Goal: Task Accomplishment & Management: Manage account settings

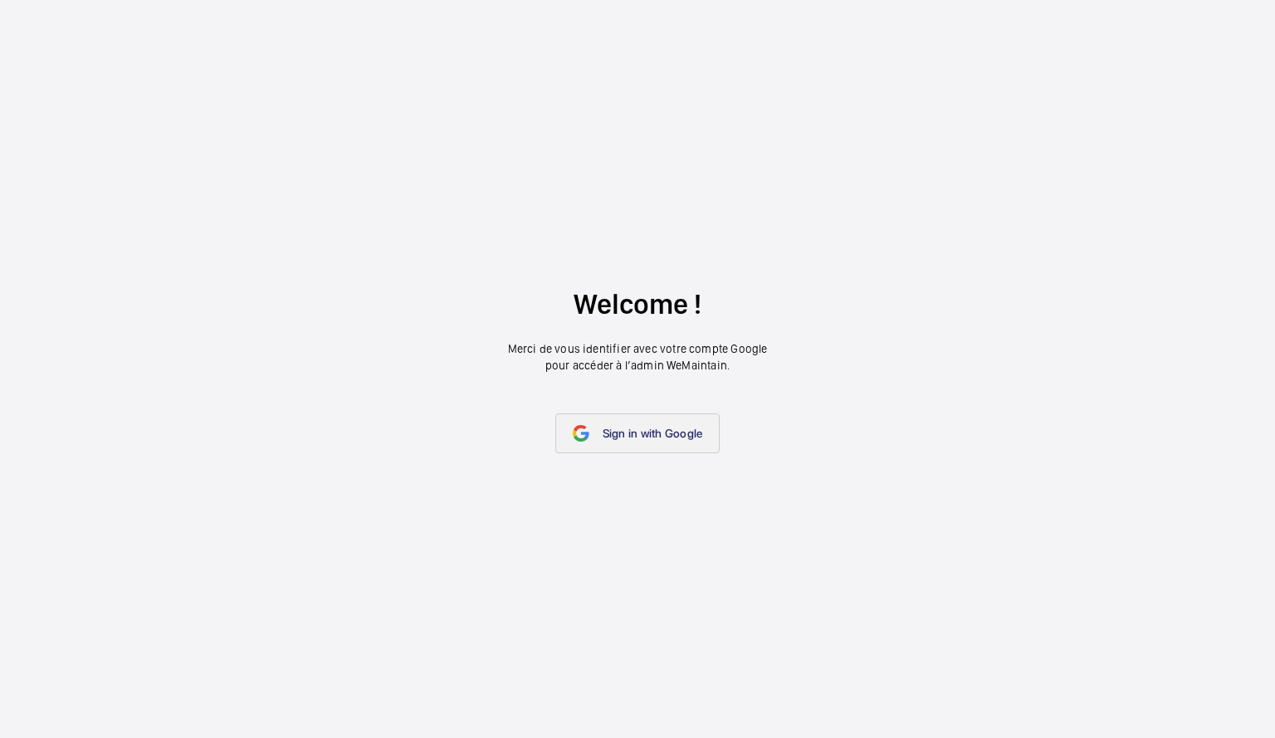
click at [665, 446] on link "Sign in with Google" at bounding box center [637, 433] width 165 height 40
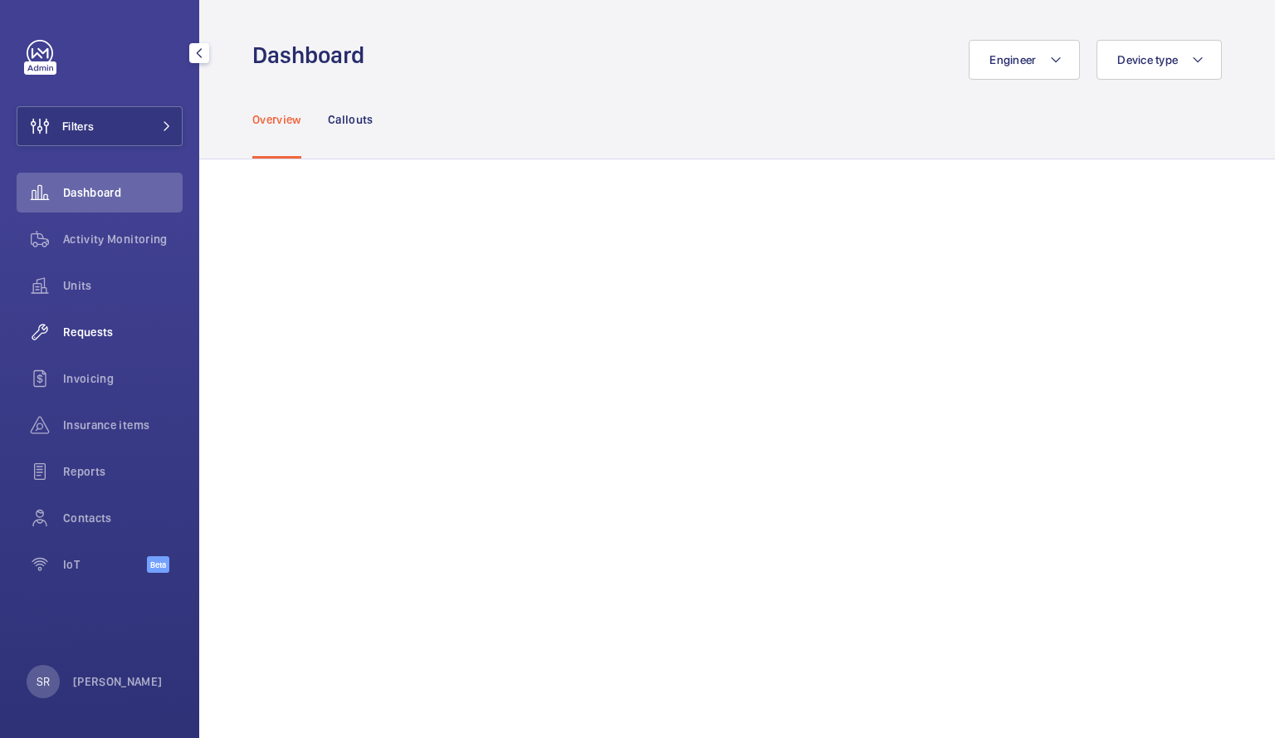
click at [105, 330] on span "Requests" at bounding box center [123, 332] width 120 height 17
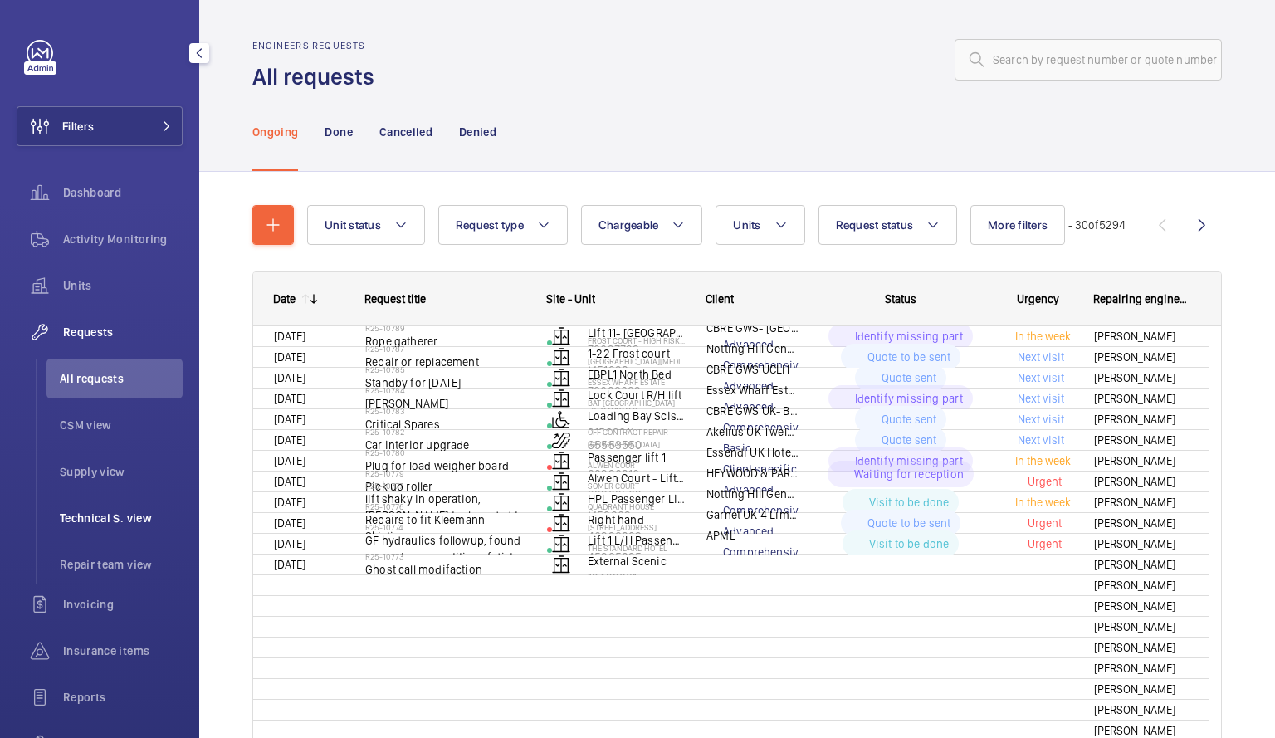
click at [112, 516] on span "Technical S. view" at bounding box center [121, 518] width 123 height 17
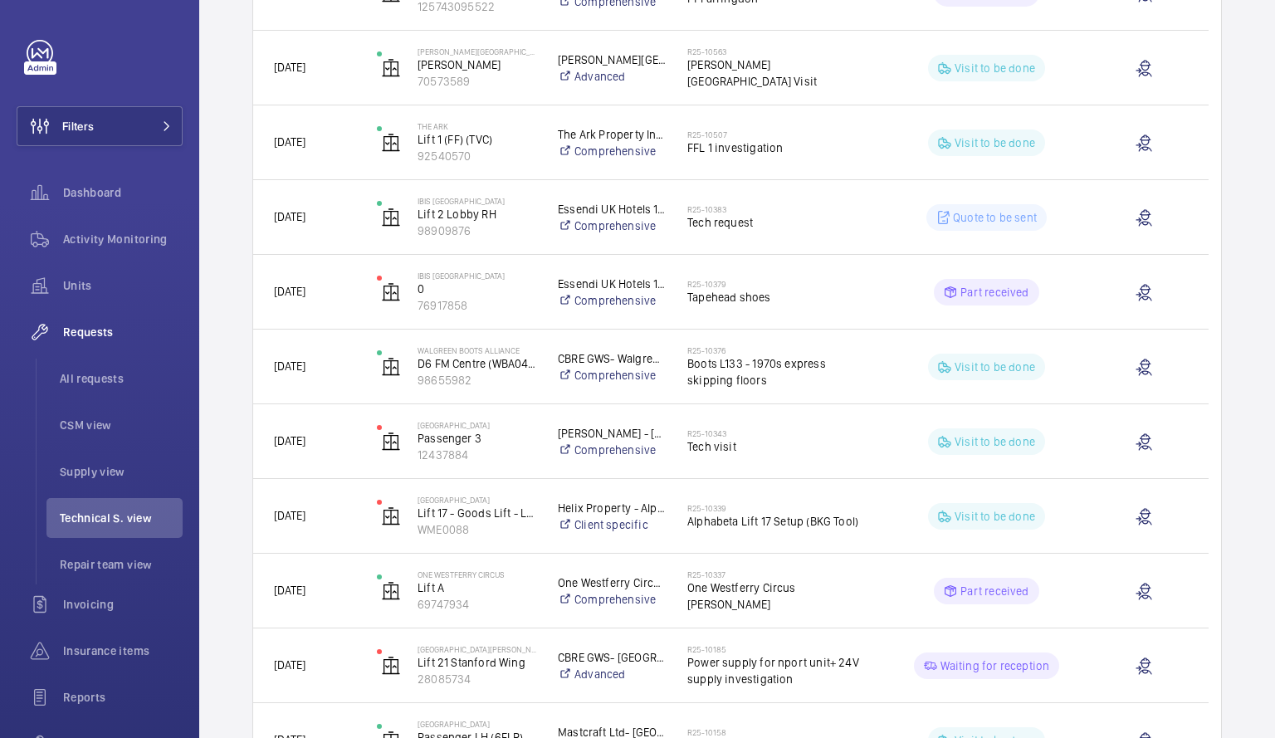
scroll to position [742, 0]
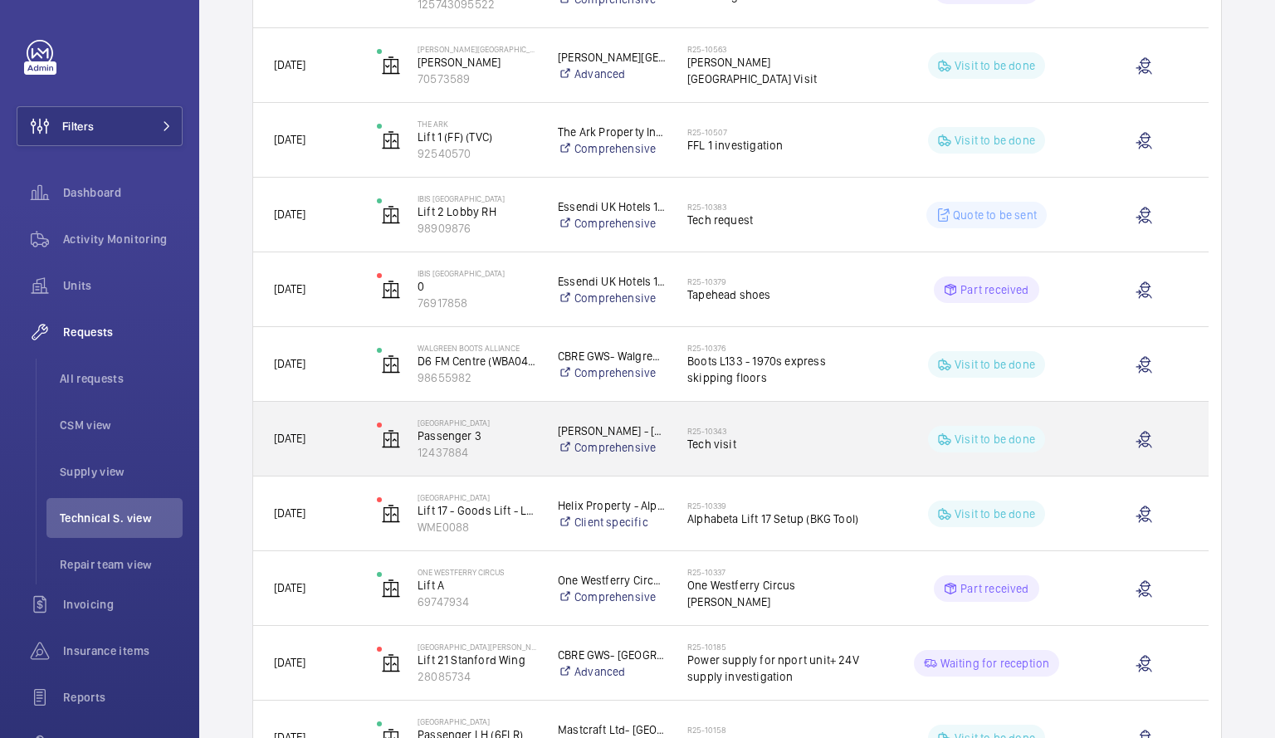
click at [687, 461] on div "R25-10343 Tech visit" at bounding box center [770, 439] width 205 height 75
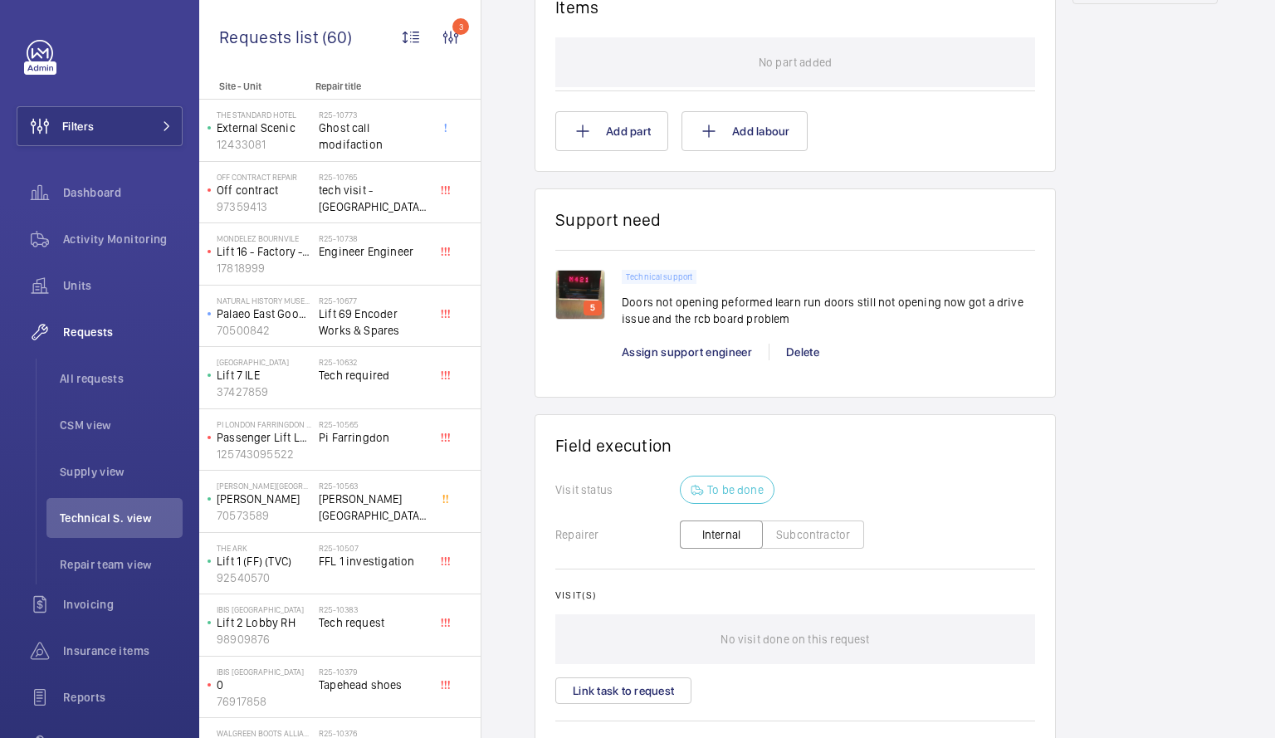
scroll to position [1084, 0]
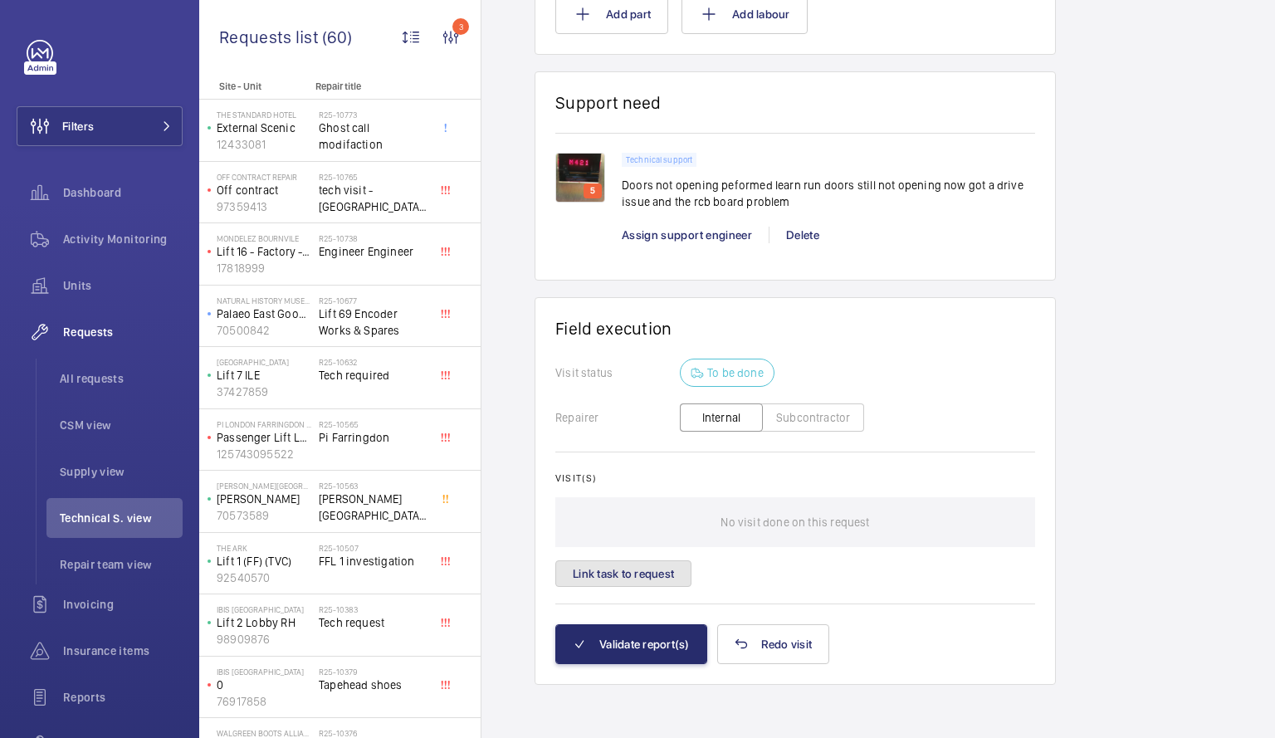
click at [630, 582] on button "Link task to request" at bounding box center [623, 573] width 136 height 27
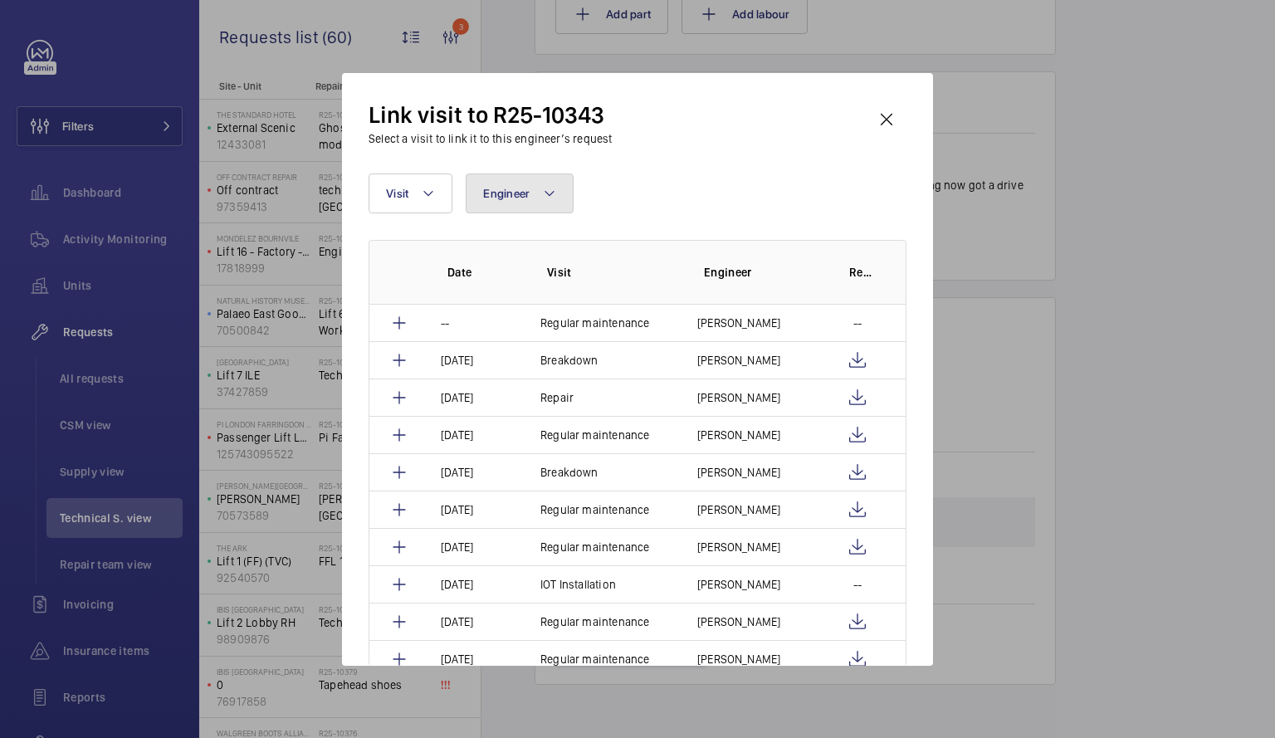
click at [558, 188] on button "Engineer" at bounding box center [520, 194] width 108 height 40
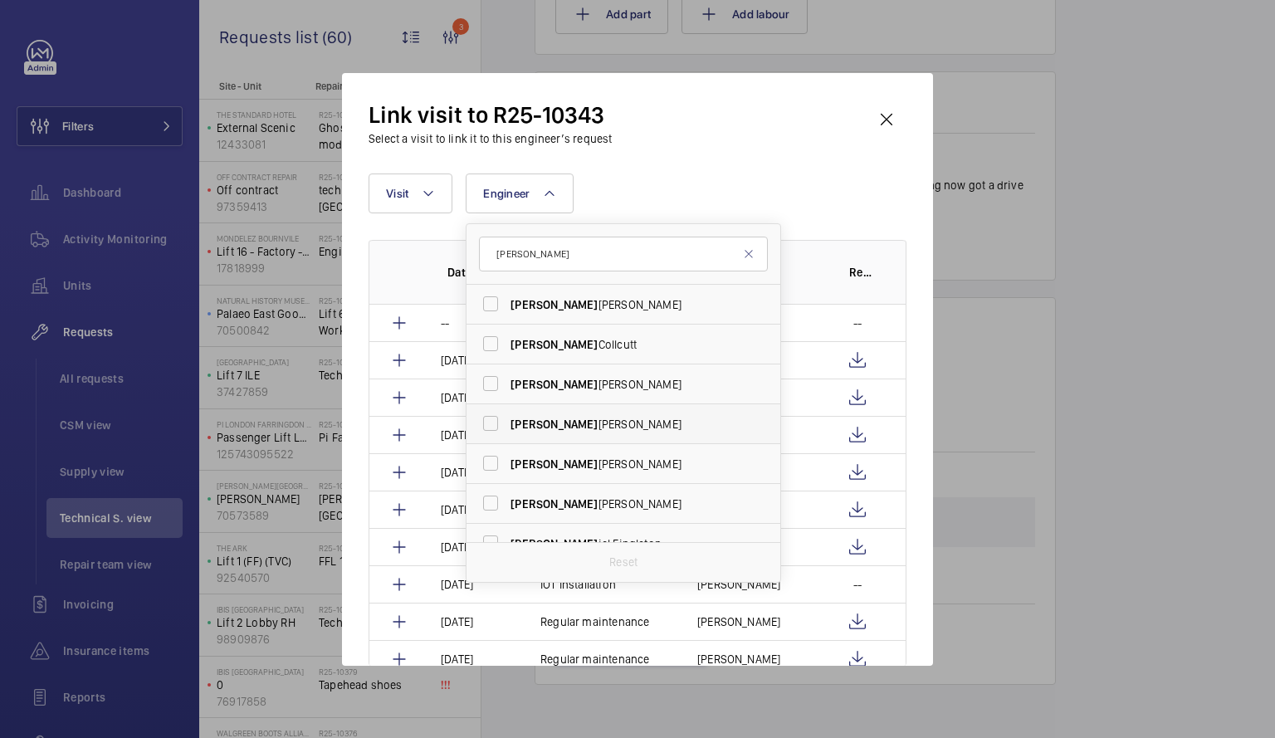
type input "[PERSON_NAME]"
click at [545, 428] on span "[PERSON_NAME]" at bounding box center [625, 424] width 228 height 17
click at [507, 428] on input "[PERSON_NAME]" at bounding box center [490, 423] width 33 height 33
checkbox input "true"
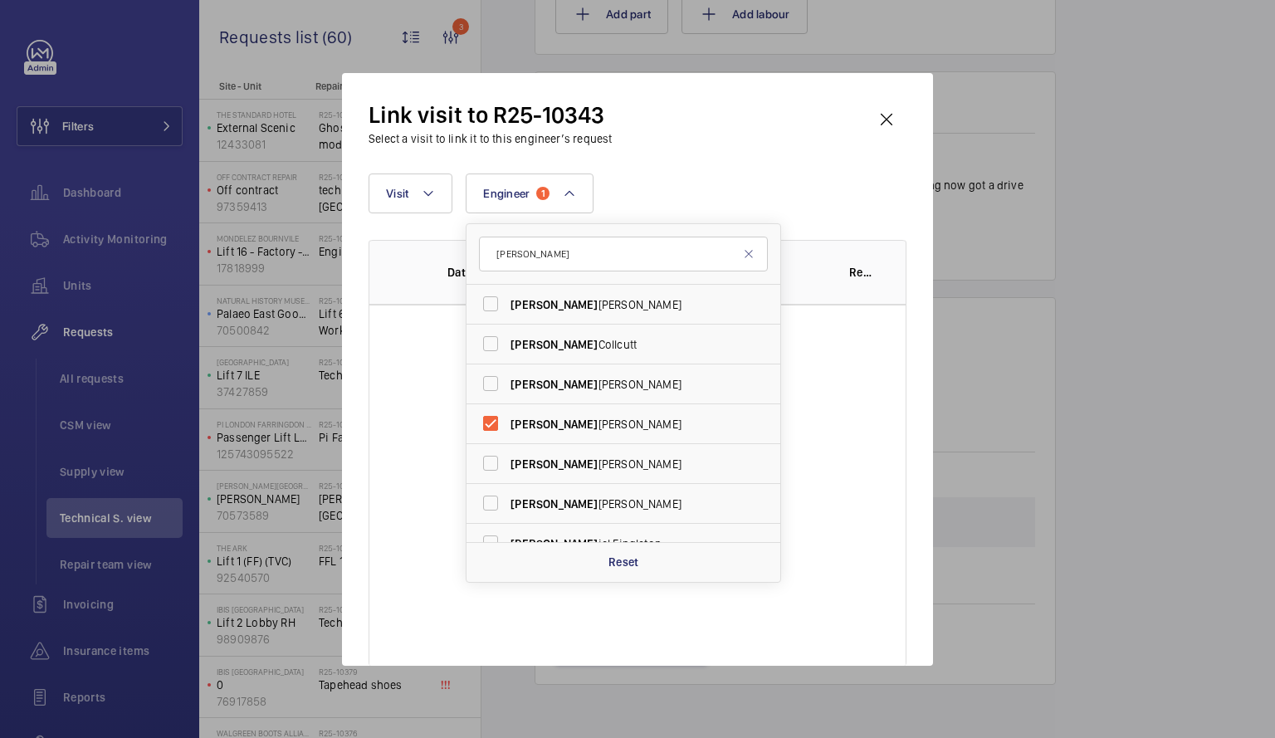
click at [834, 164] on div "Link visit to R25-10343 Select a visit to link it to this engineer’s request Vi…" at bounding box center [638, 383] width 538 height 566
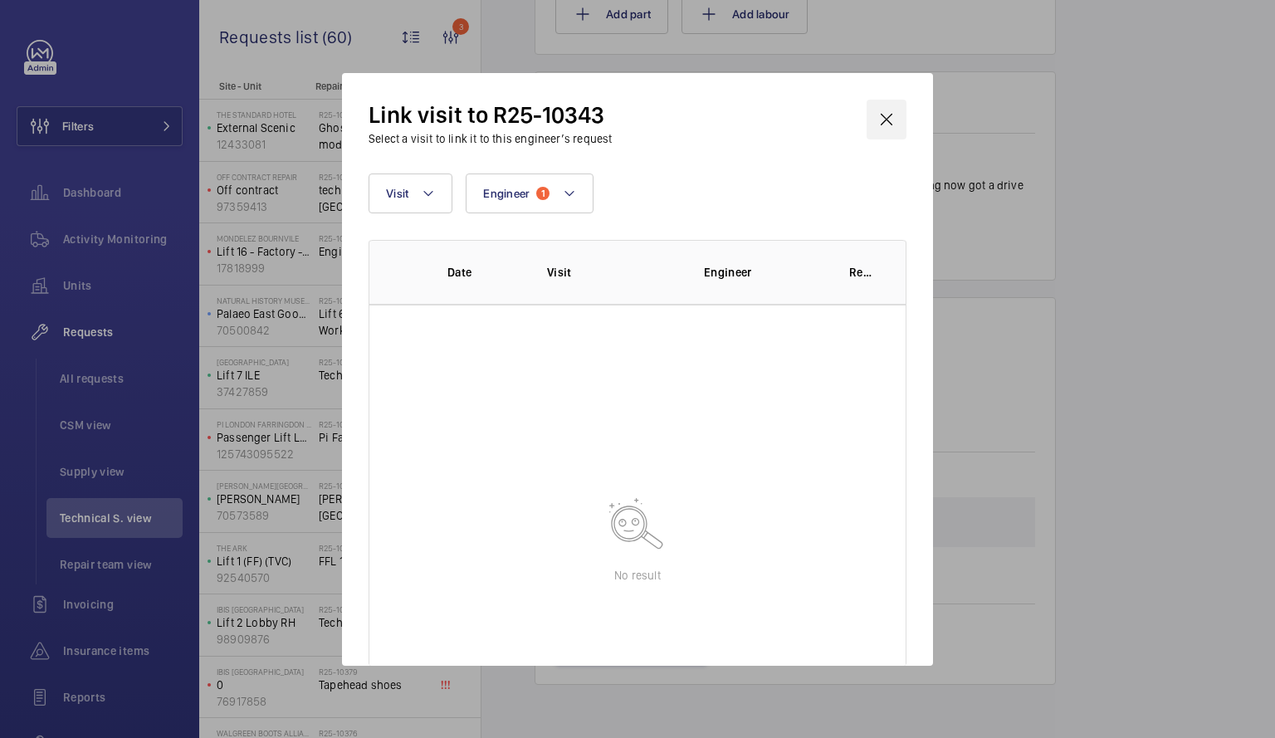
click at [888, 114] on wm-front-icon-button at bounding box center [887, 120] width 40 height 40
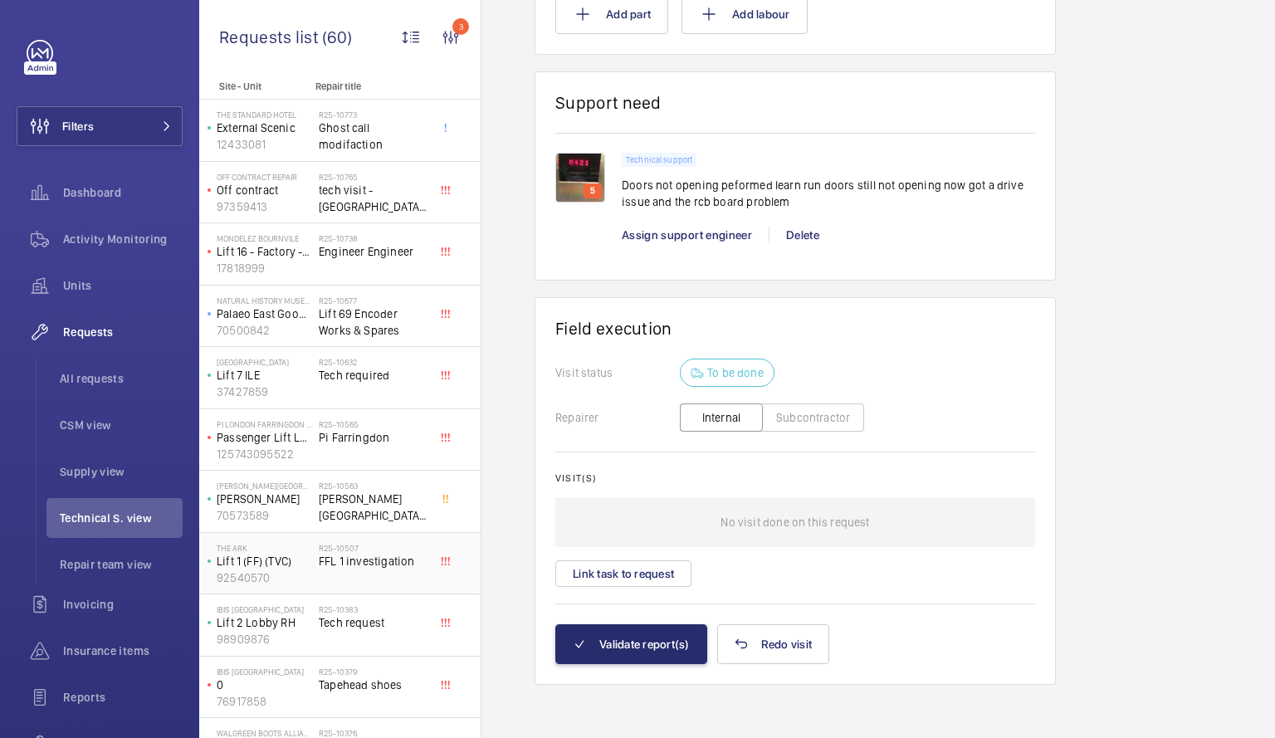
click at [335, 575] on div "R25-10507 FFL 1 investigation" at bounding box center [374, 567] width 110 height 48
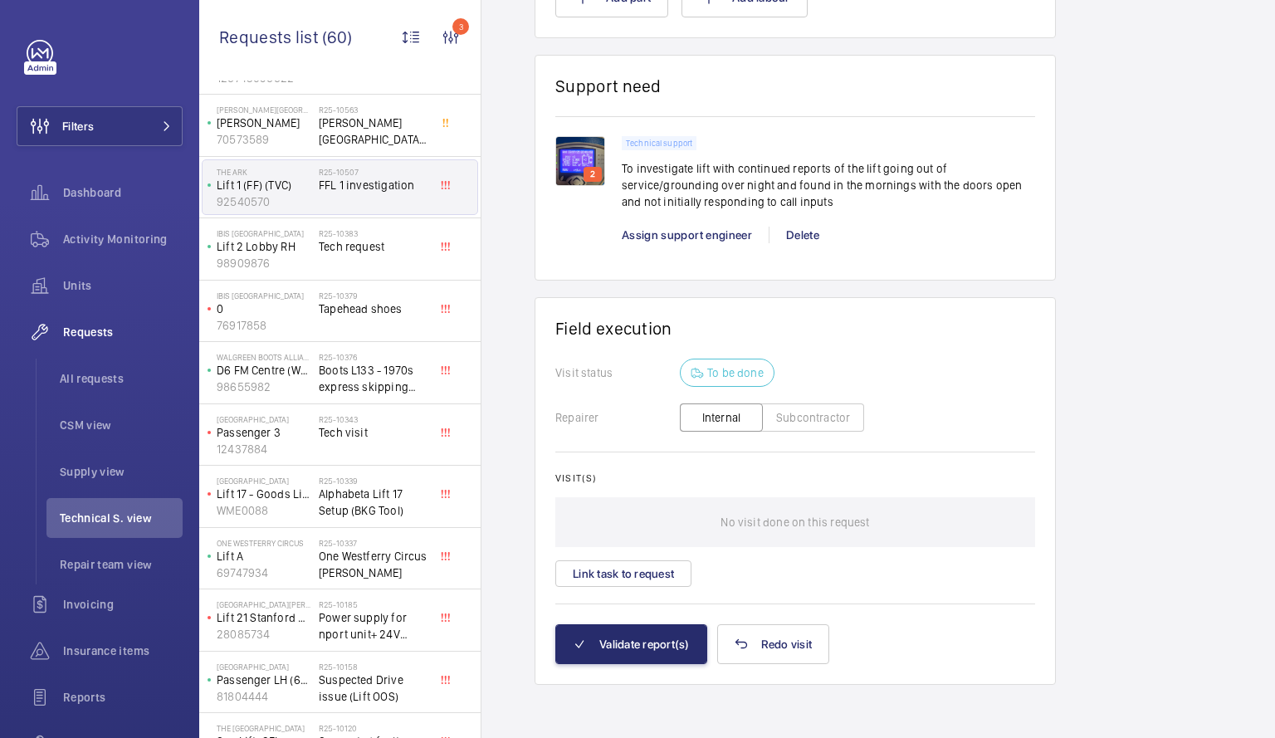
scroll to position [384, 0]
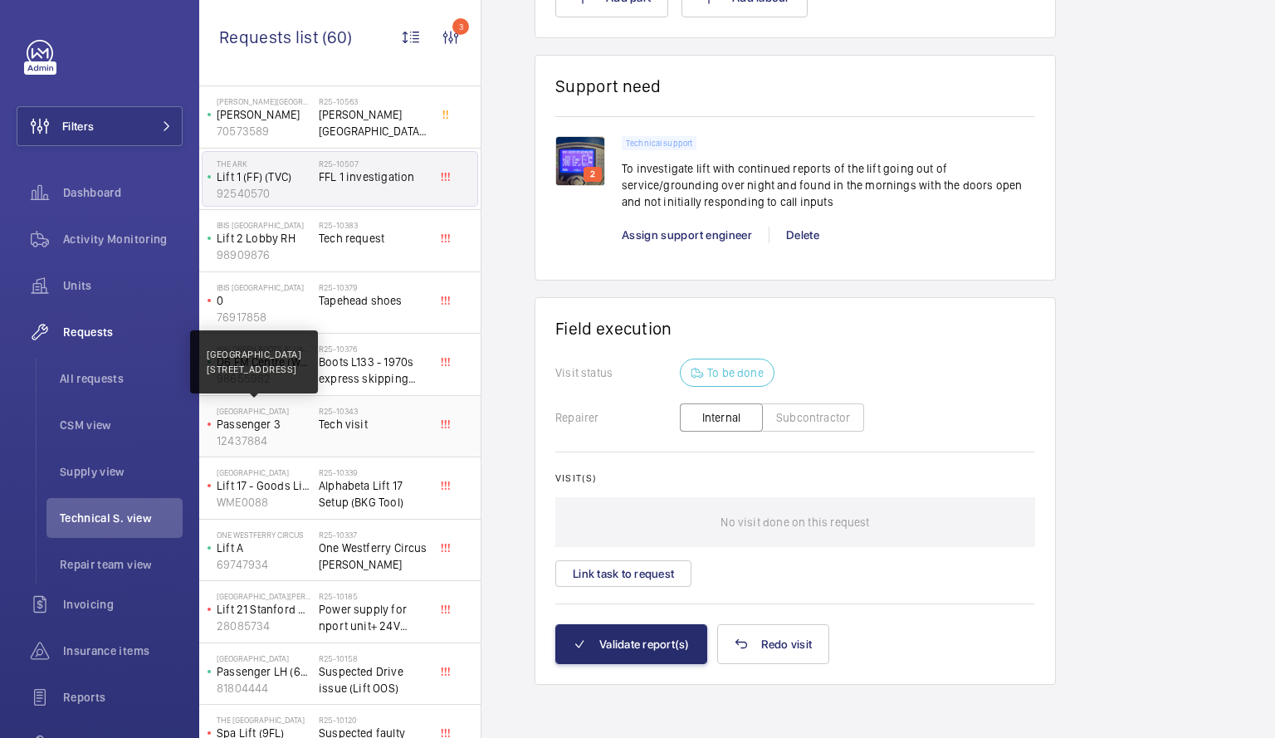
click at [276, 413] on p "[GEOGRAPHIC_DATA]" at bounding box center [264, 411] width 95 height 10
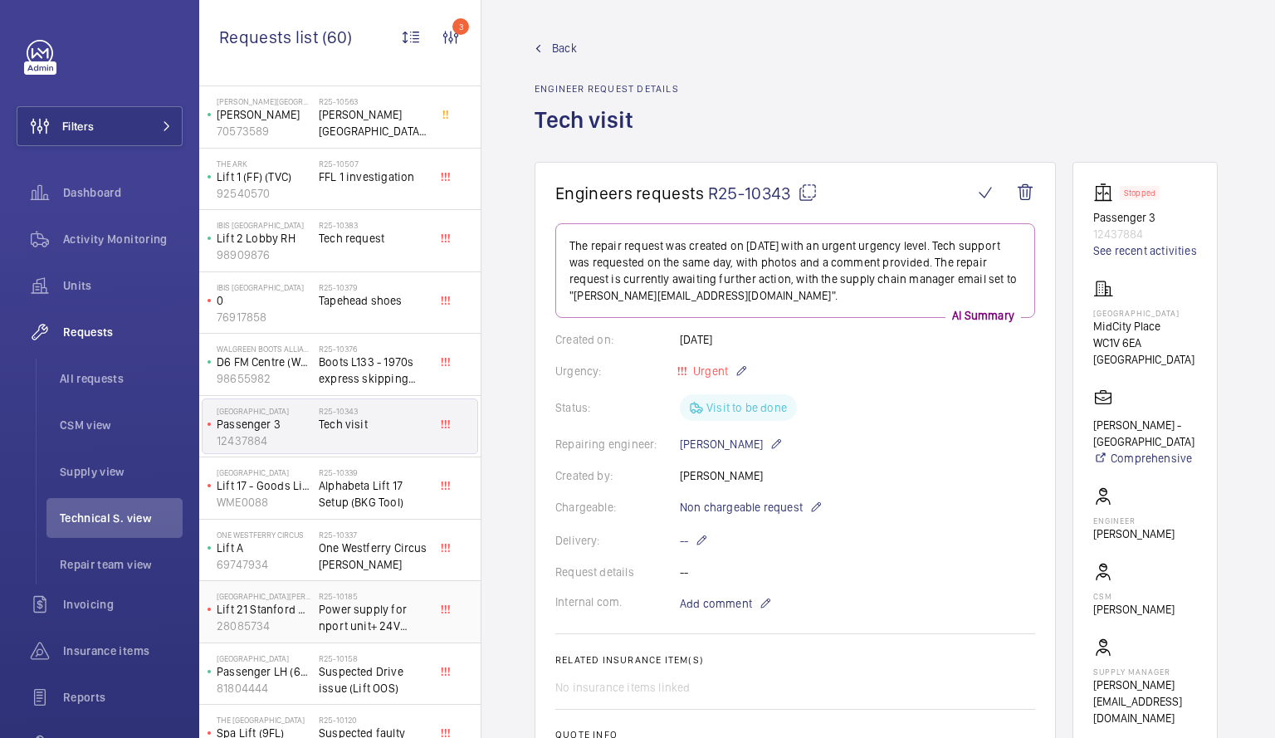
click at [344, 619] on span "Power supply for nport unit+ 24V supply investigation" at bounding box center [374, 617] width 110 height 33
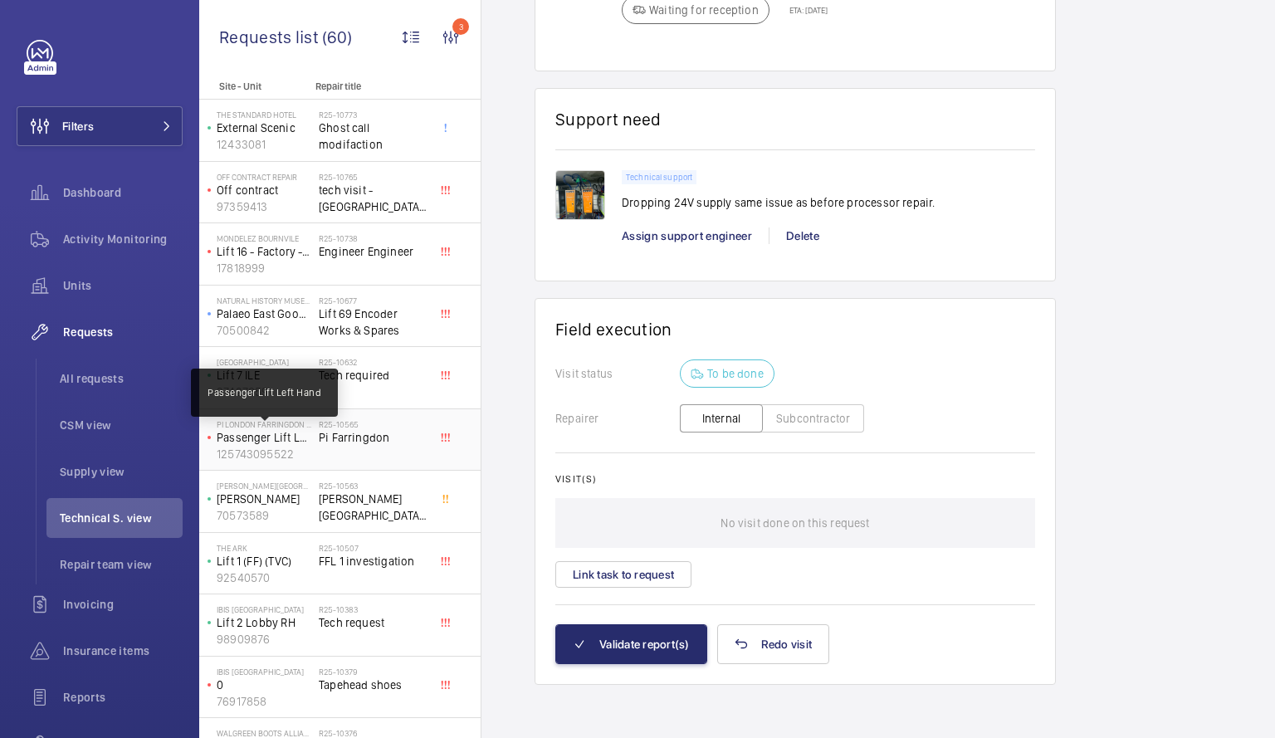
click at [309, 430] on p "Passenger Lift Left Hand" at bounding box center [264, 437] width 95 height 17
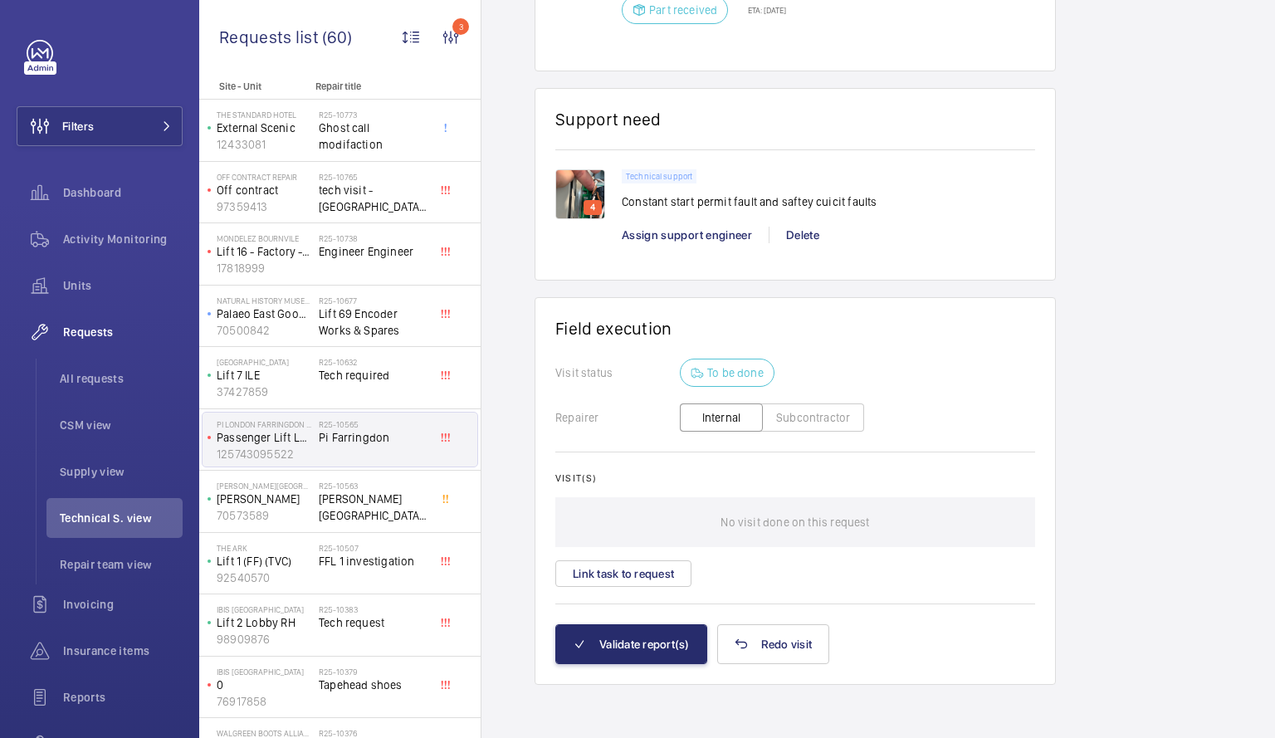
scroll to position [304, 0]
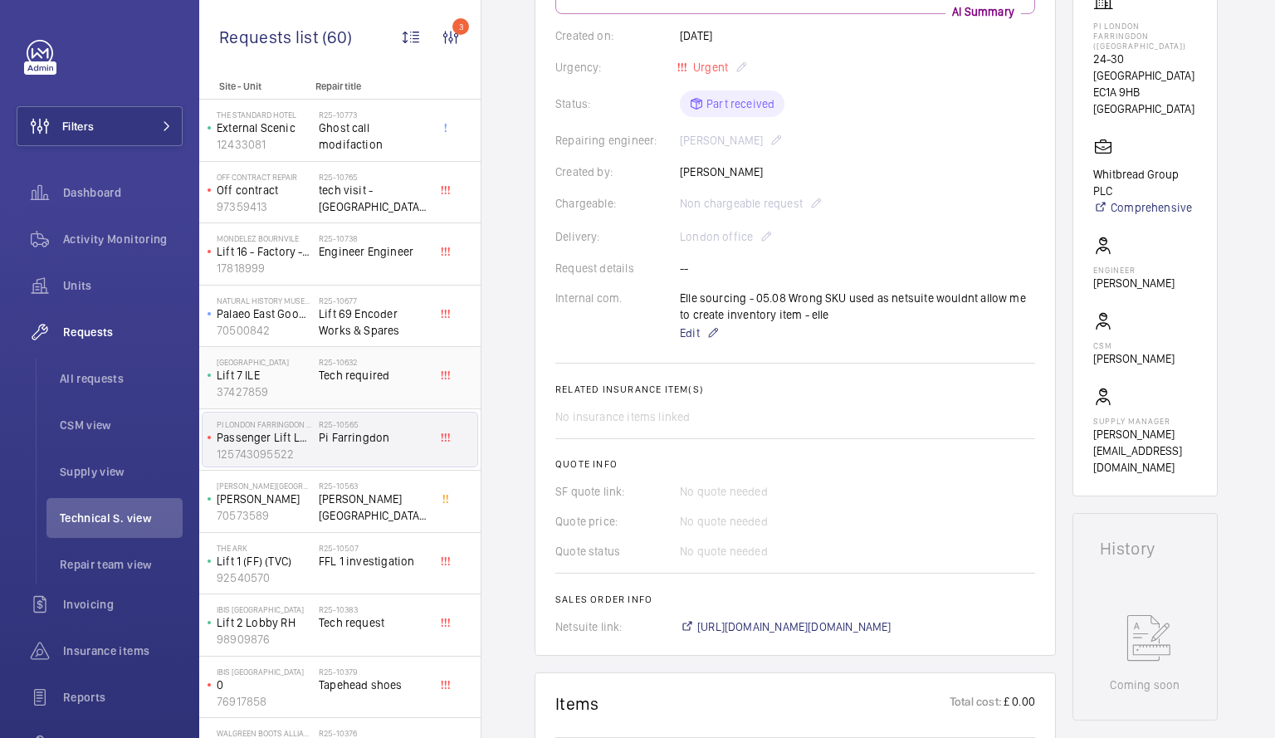
click at [301, 374] on p "Lift 7 ILE" at bounding box center [264, 375] width 95 height 17
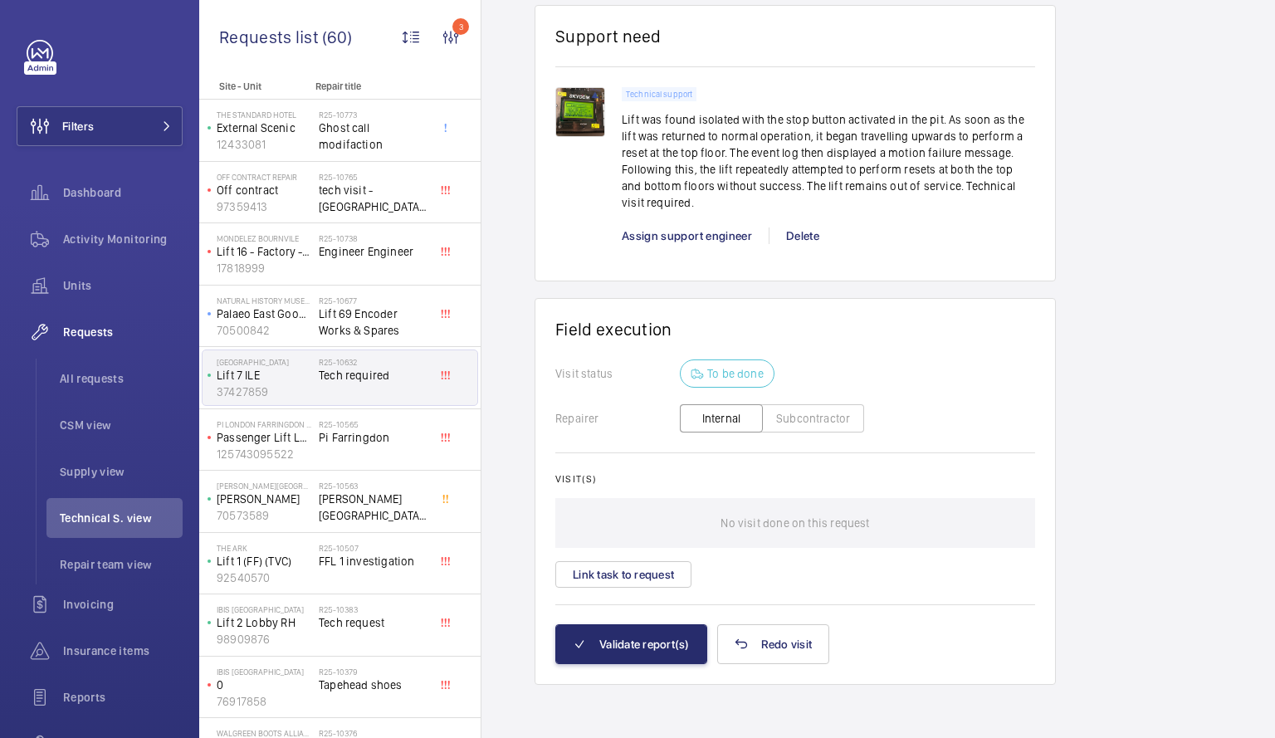
scroll to position [1278, 0]
click at [609, 576] on button "Link task to request" at bounding box center [623, 574] width 136 height 27
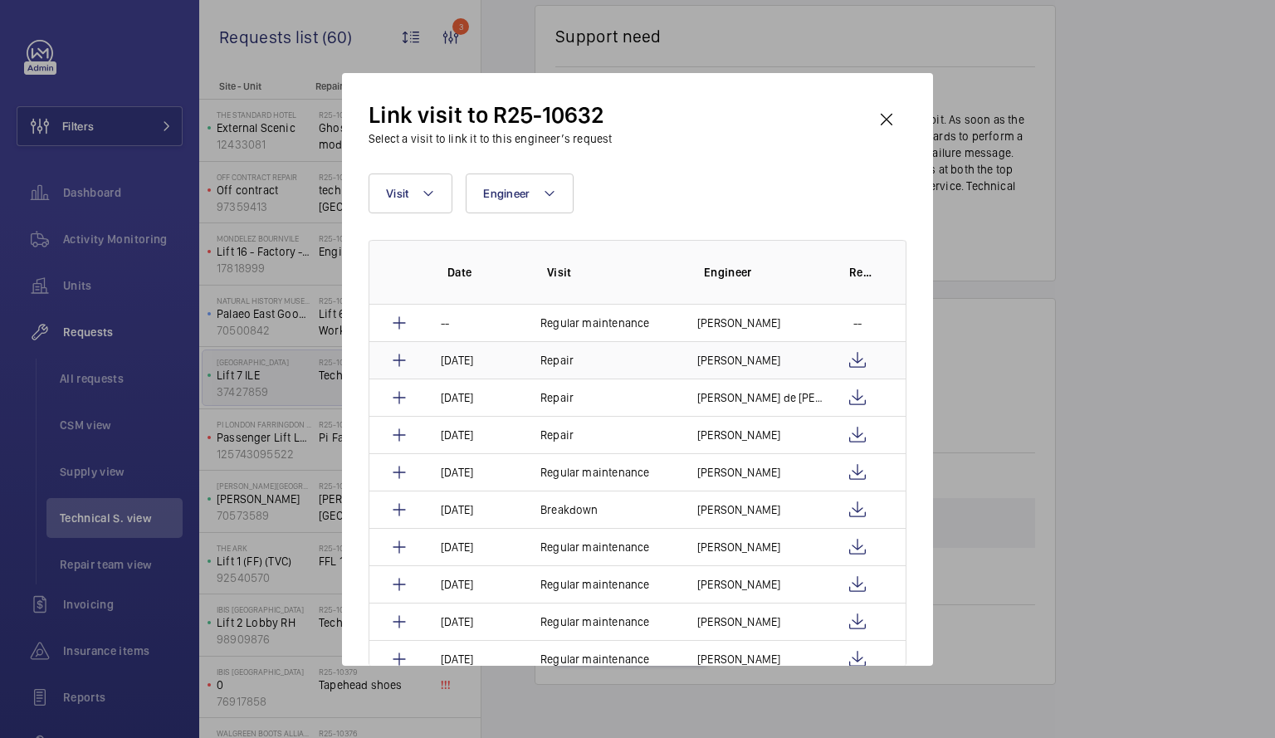
click at [622, 364] on td "Repair" at bounding box center [599, 359] width 157 height 37
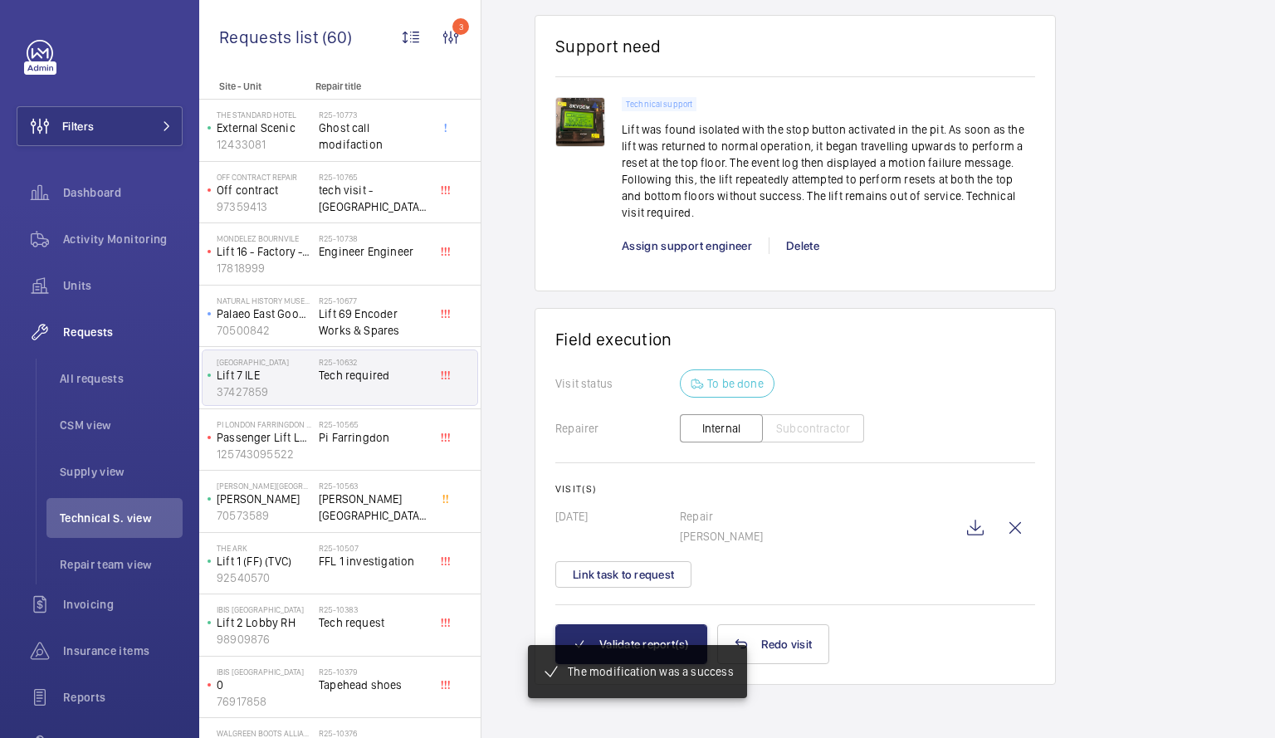
scroll to position [1251, 0]
click at [639, 634] on mat-snack-bar-container "The modification was a success" at bounding box center [637, 672] width 285 height 120
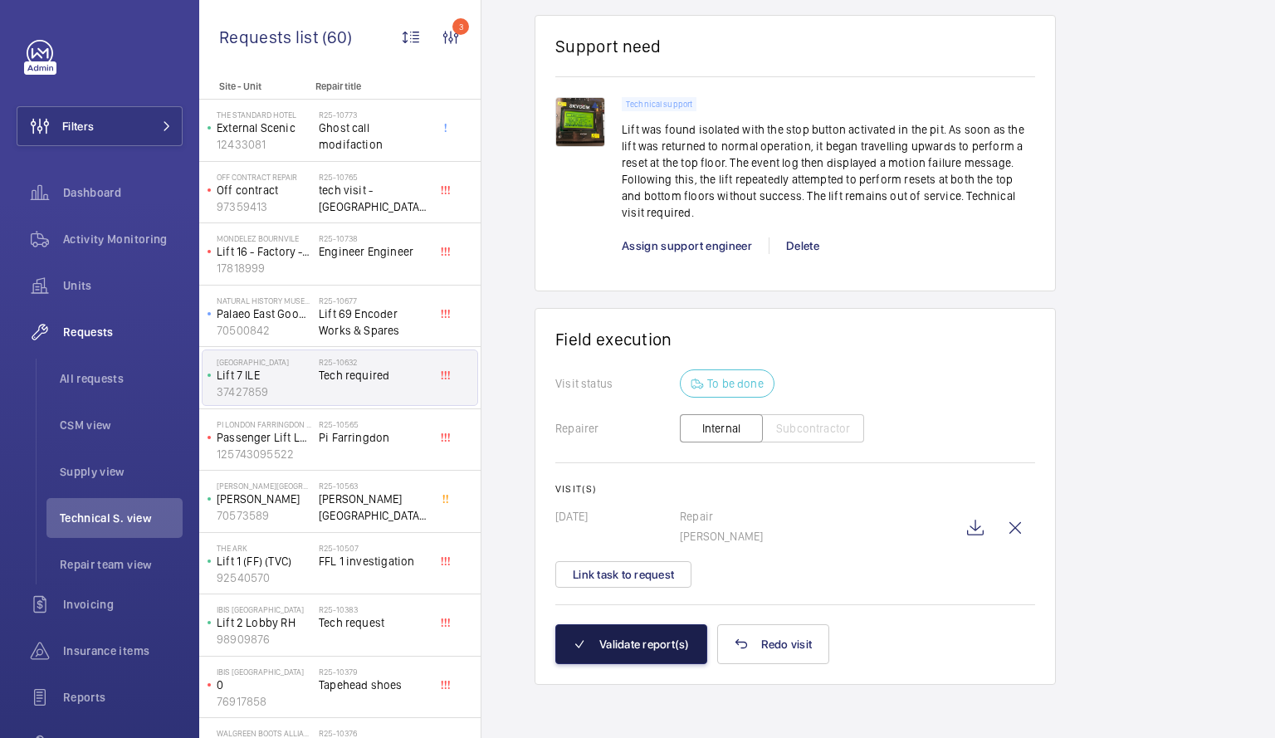
click at [614, 644] on button "Validate report(s)" at bounding box center [631, 644] width 152 height 40
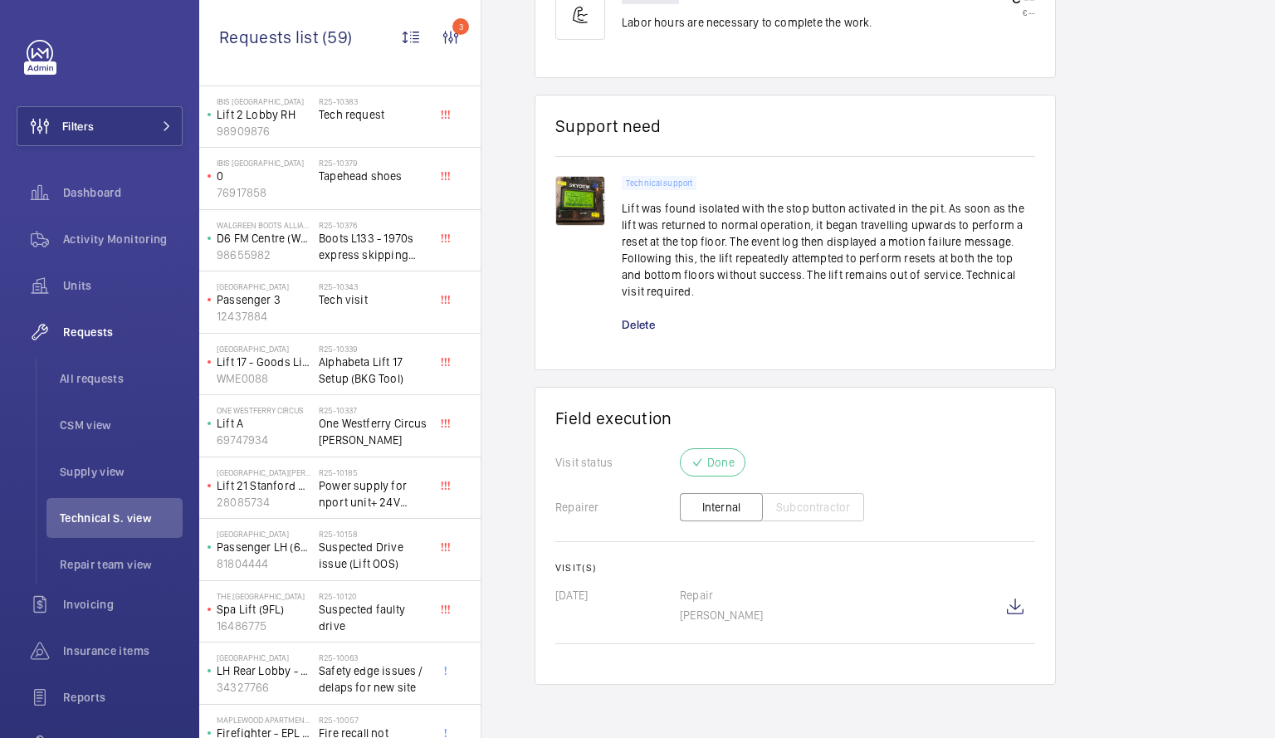
scroll to position [453, 0]
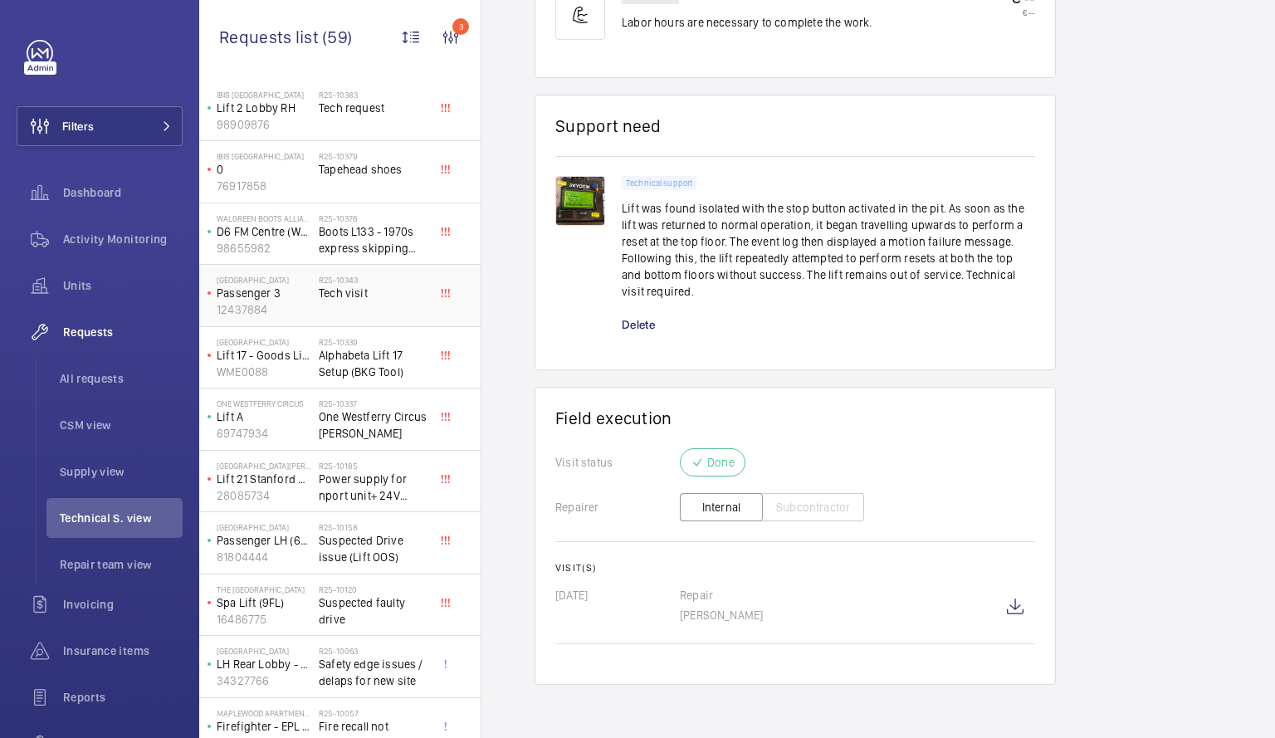
click at [306, 297] on p "Passenger 3" at bounding box center [264, 293] width 95 height 17
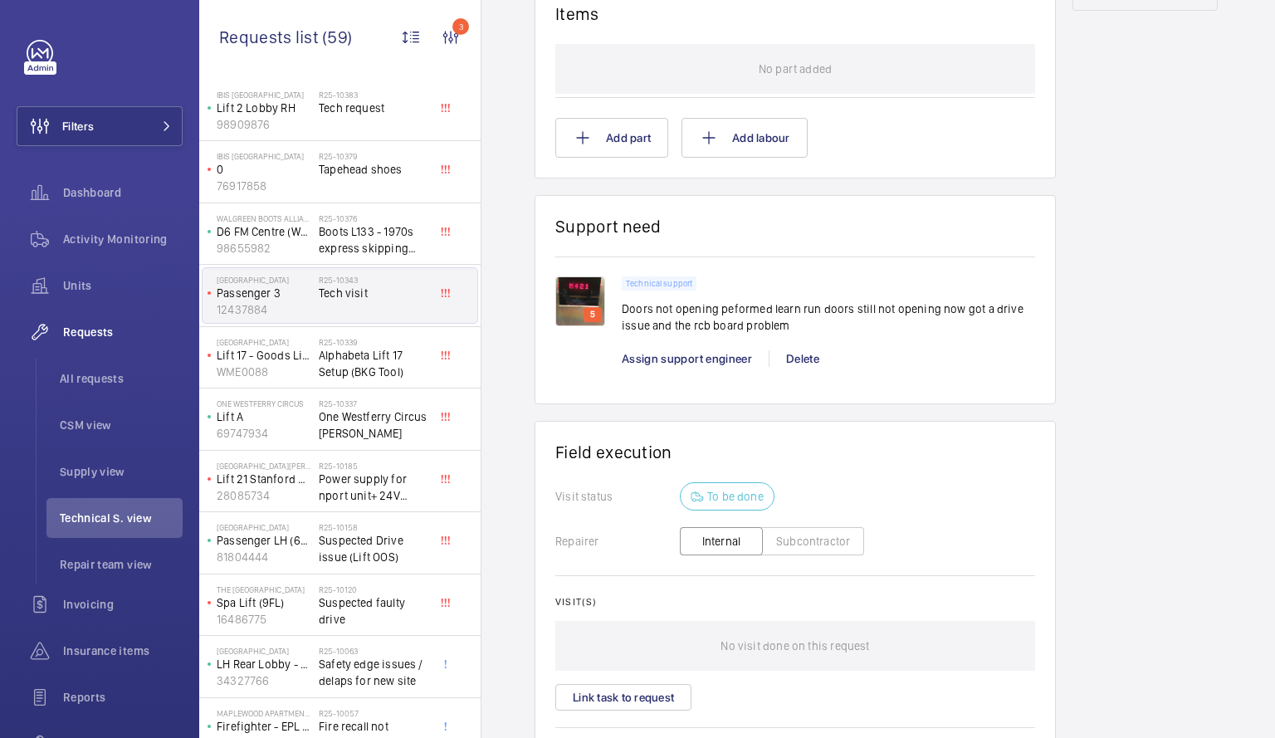
scroll to position [1084, 0]
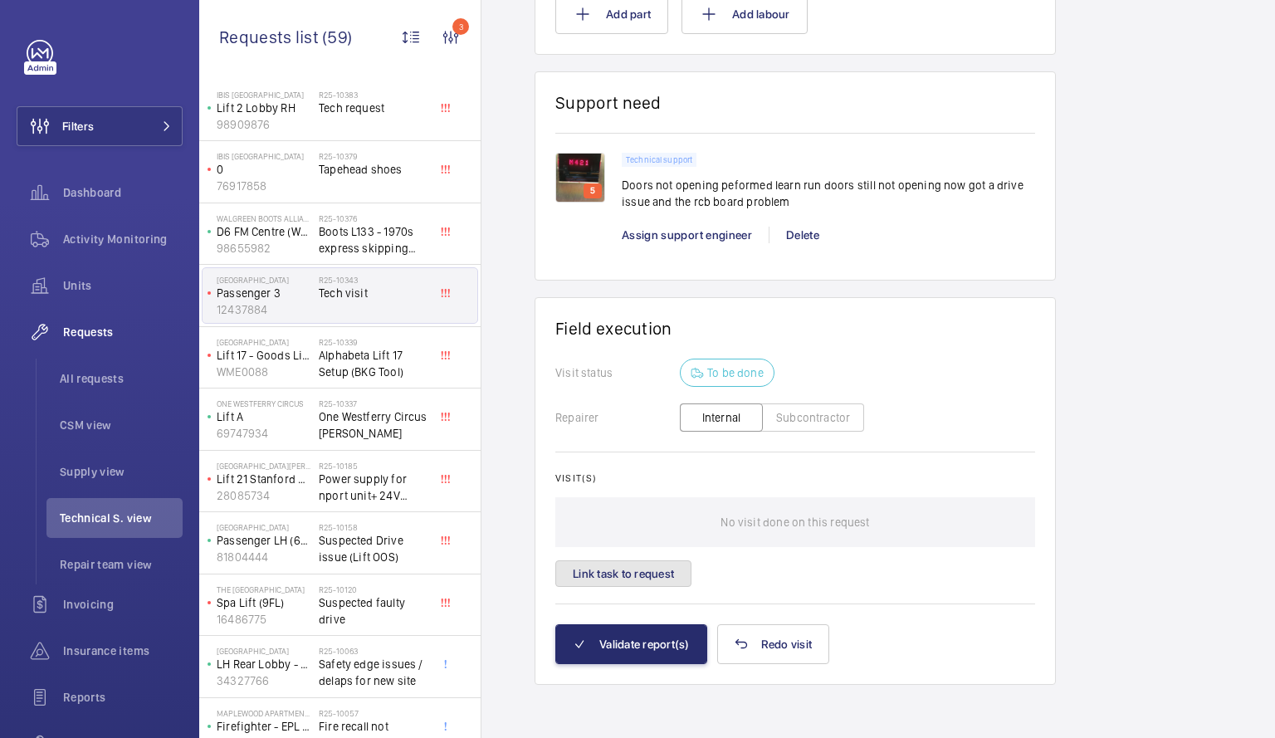
click at [584, 570] on button "Link task to request" at bounding box center [623, 573] width 136 height 27
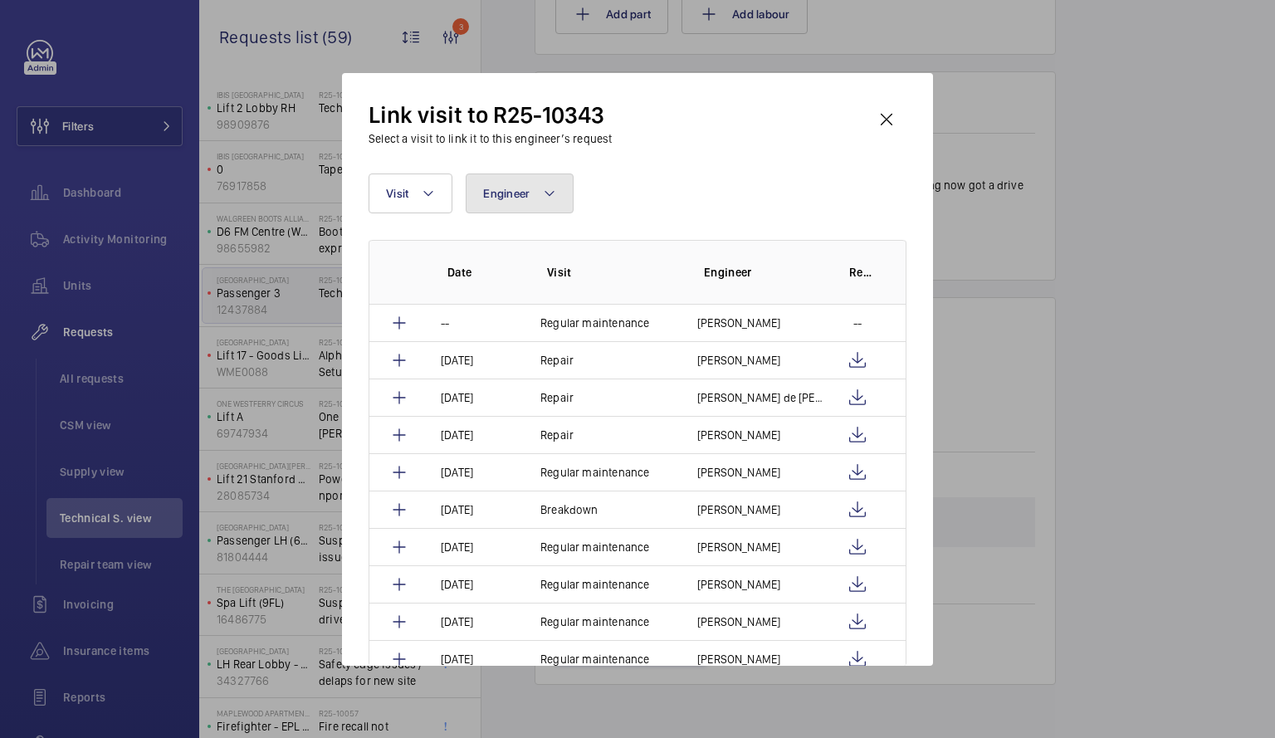
click at [543, 203] on button "Engineer" at bounding box center [520, 194] width 108 height 40
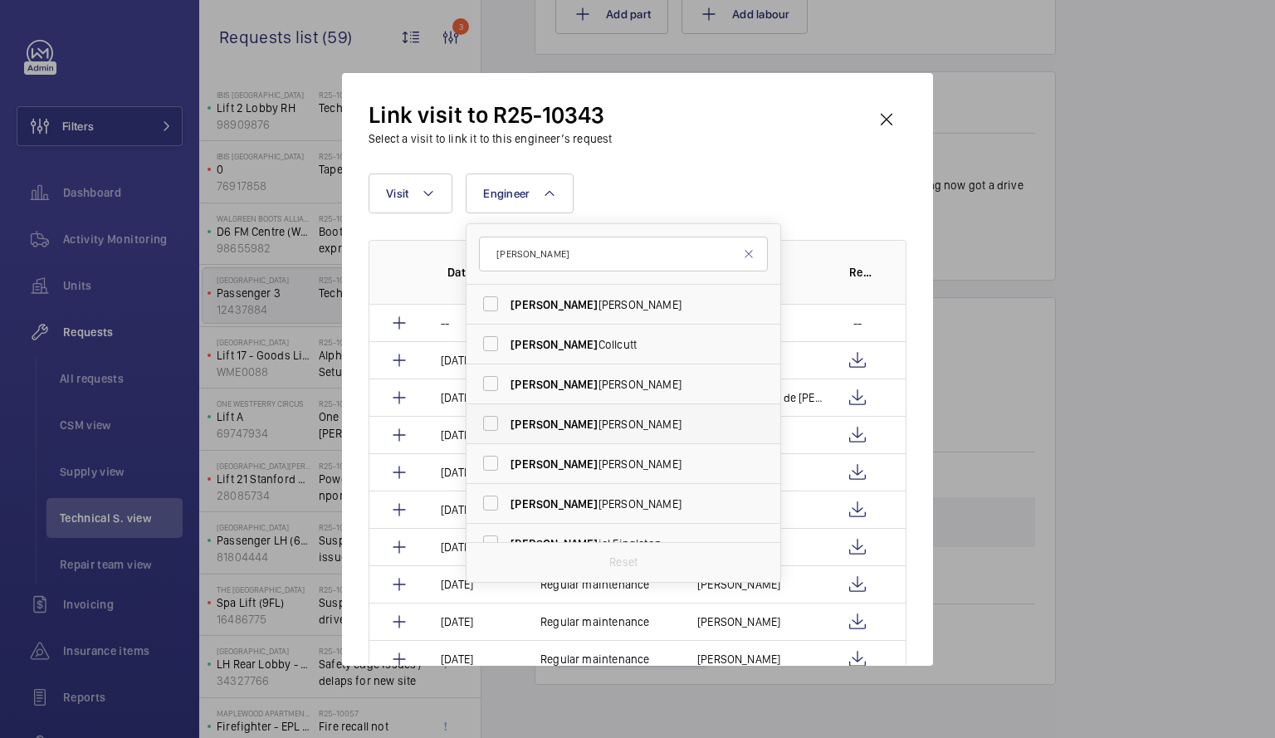
type input "[PERSON_NAME]"
click at [547, 432] on span "[PERSON_NAME]" at bounding box center [625, 424] width 228 height 17
click at [507, 432] on input "[PERSON_NAME]" at bounding box center [490, 423] width 33 height 33
checkbox input "true"
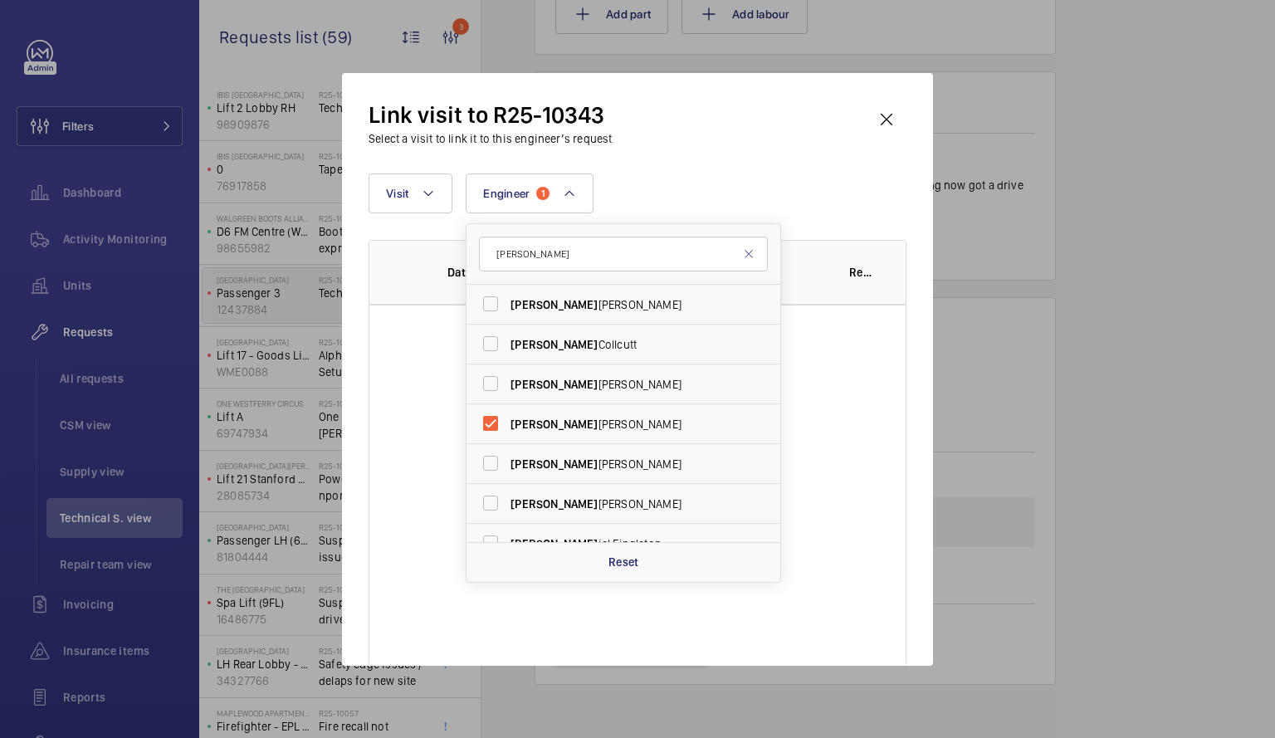
click at [862, 383] on wm-front-table-empty-state "No result" at bounding box center [637, 537] width 536 height 465
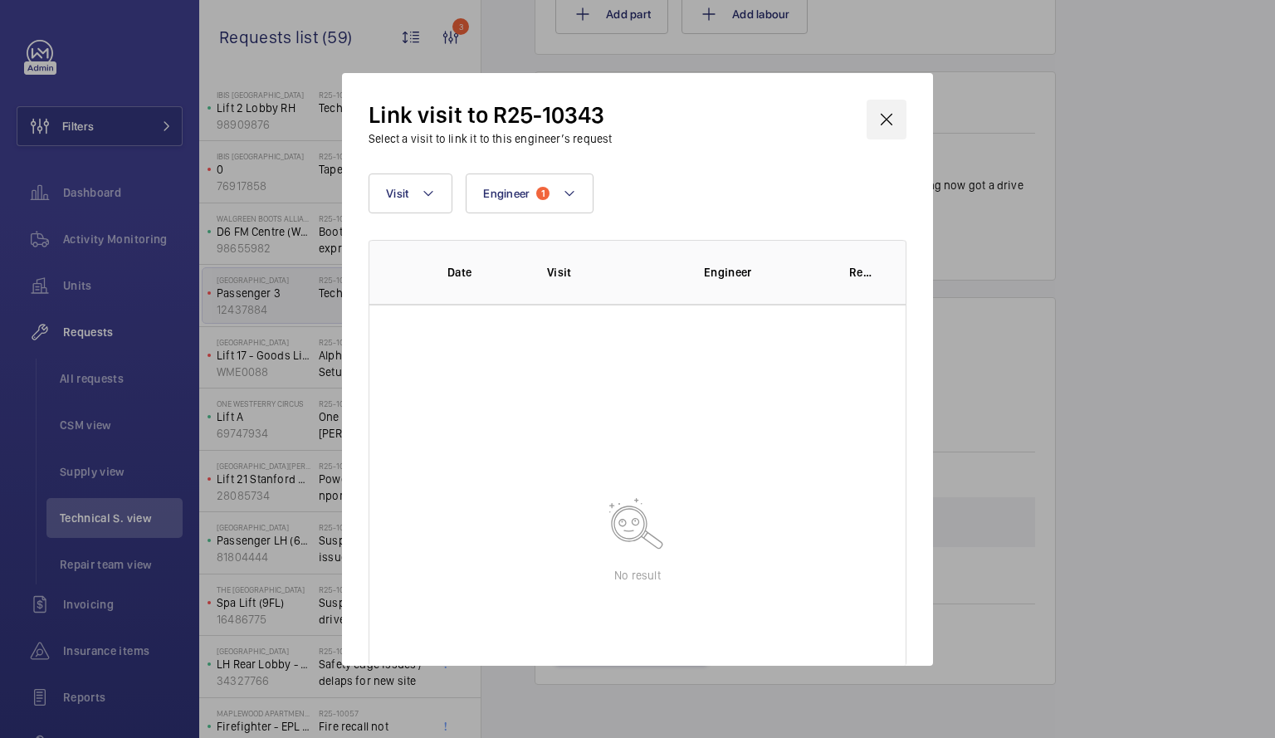
click at [890, 115] on wm-front-icon-button at bounding box center [887, 120] width 40 height 40
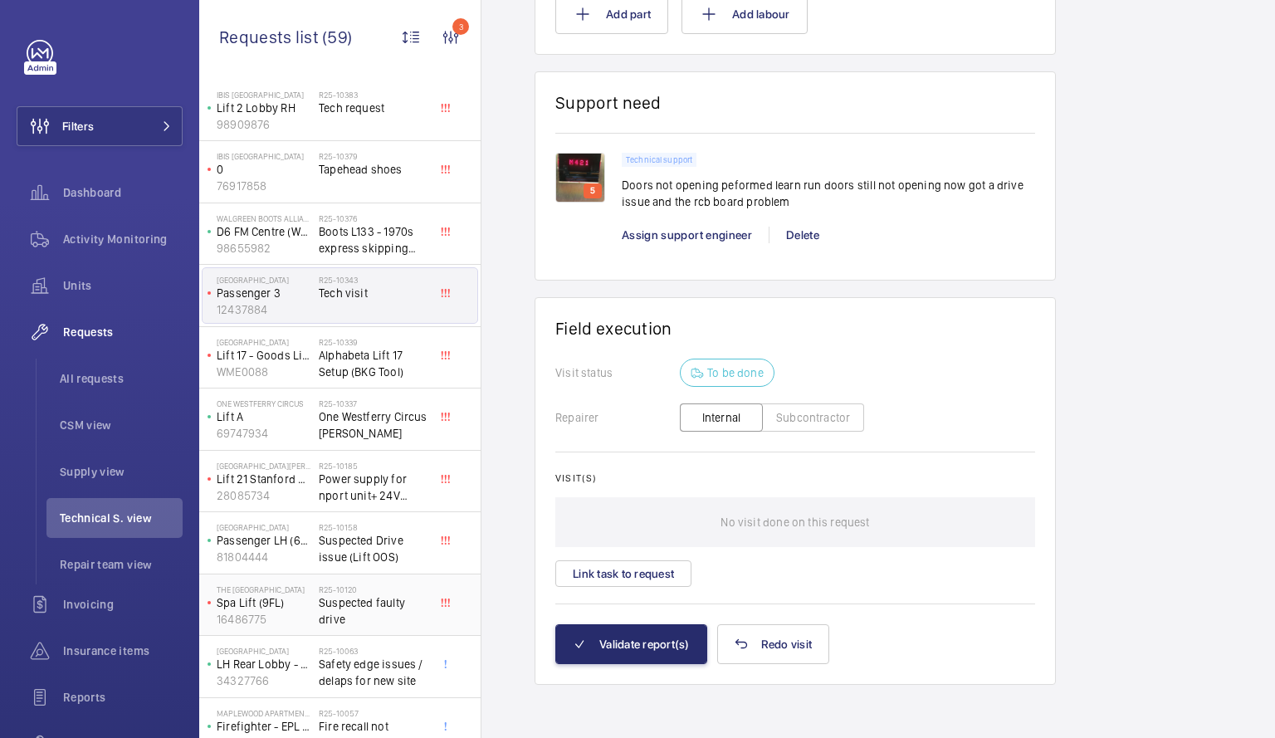
click at [335, 607] on span "Suspected faulty drive" at bounding box center [374, 610] width 110 height 33
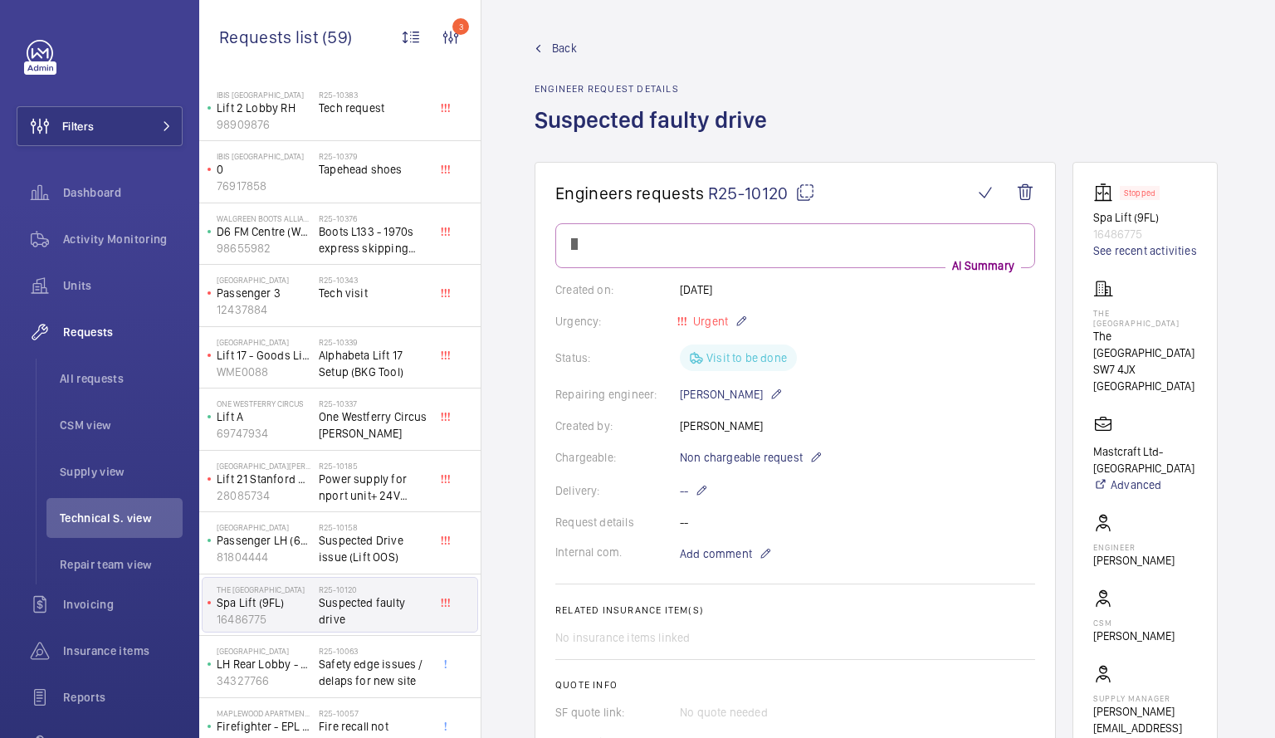
scroll to position [1074, 0]
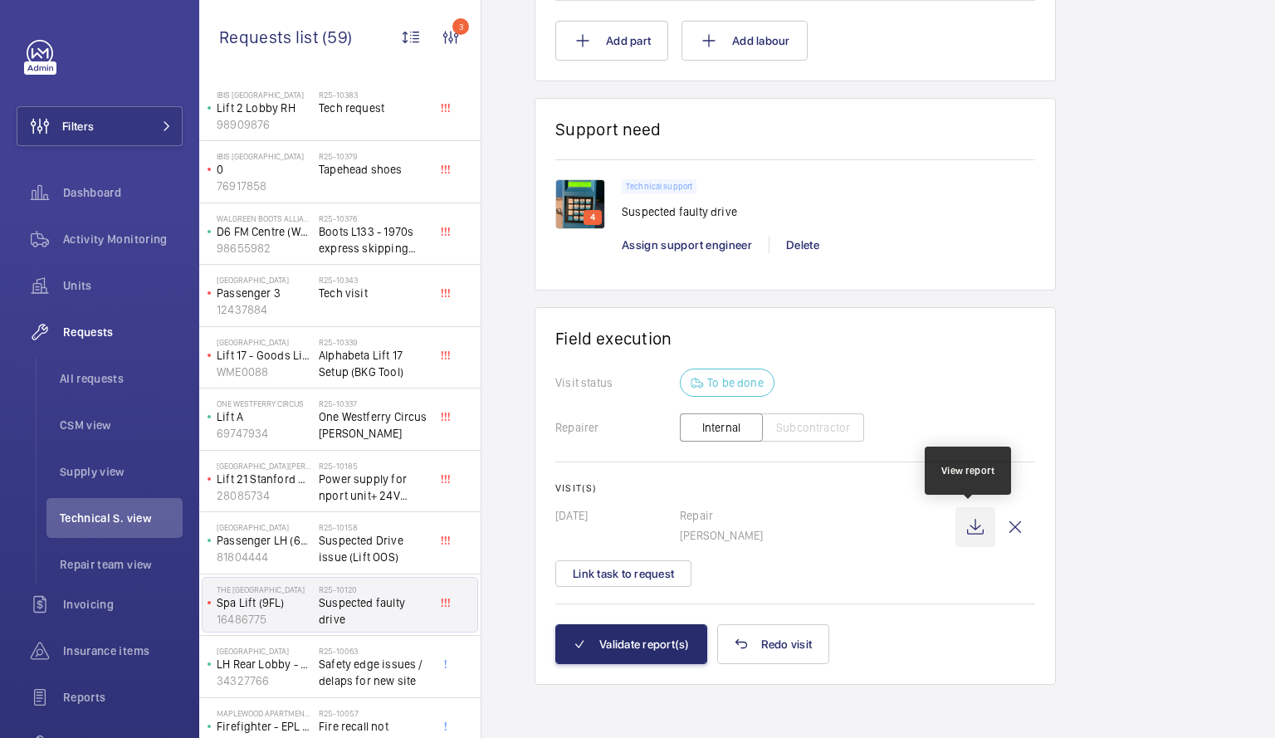
click at [971, 527] on wm-front-icon-button at bounding box center [976, 527] width 40 height 40
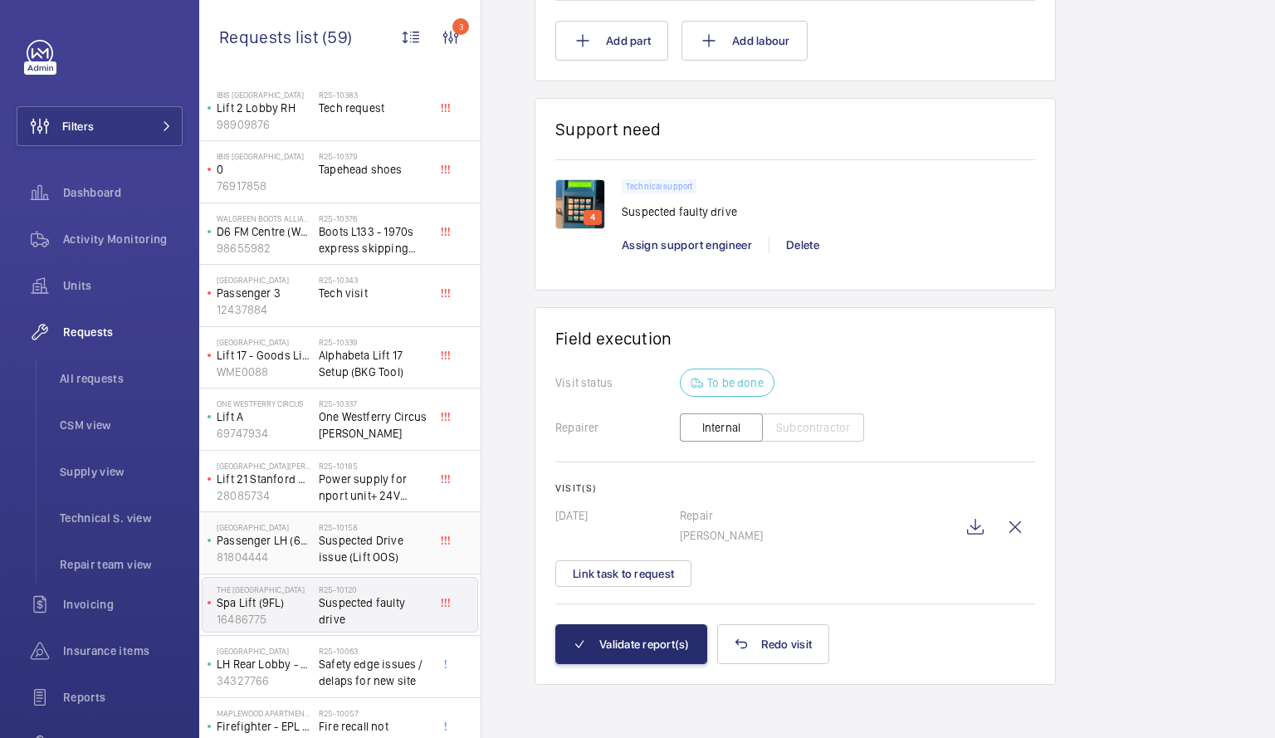
click at [329, 546] on span "Suspected Drive issue (Lift OOS)" at bounding box center [374, 548] width 110 height 33
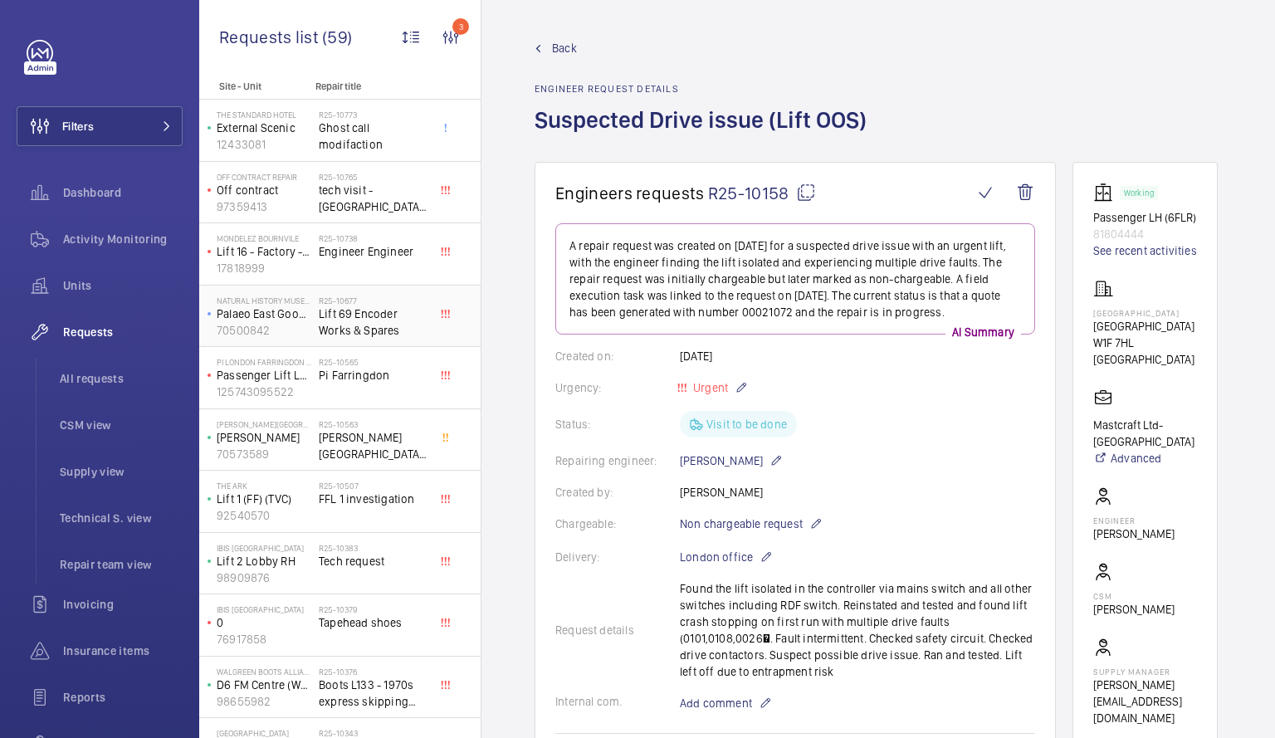
click at [361, 306] on span "Lift 69 Encoder Works & Spares" at bounding box center [374, 322] width 110 height 33
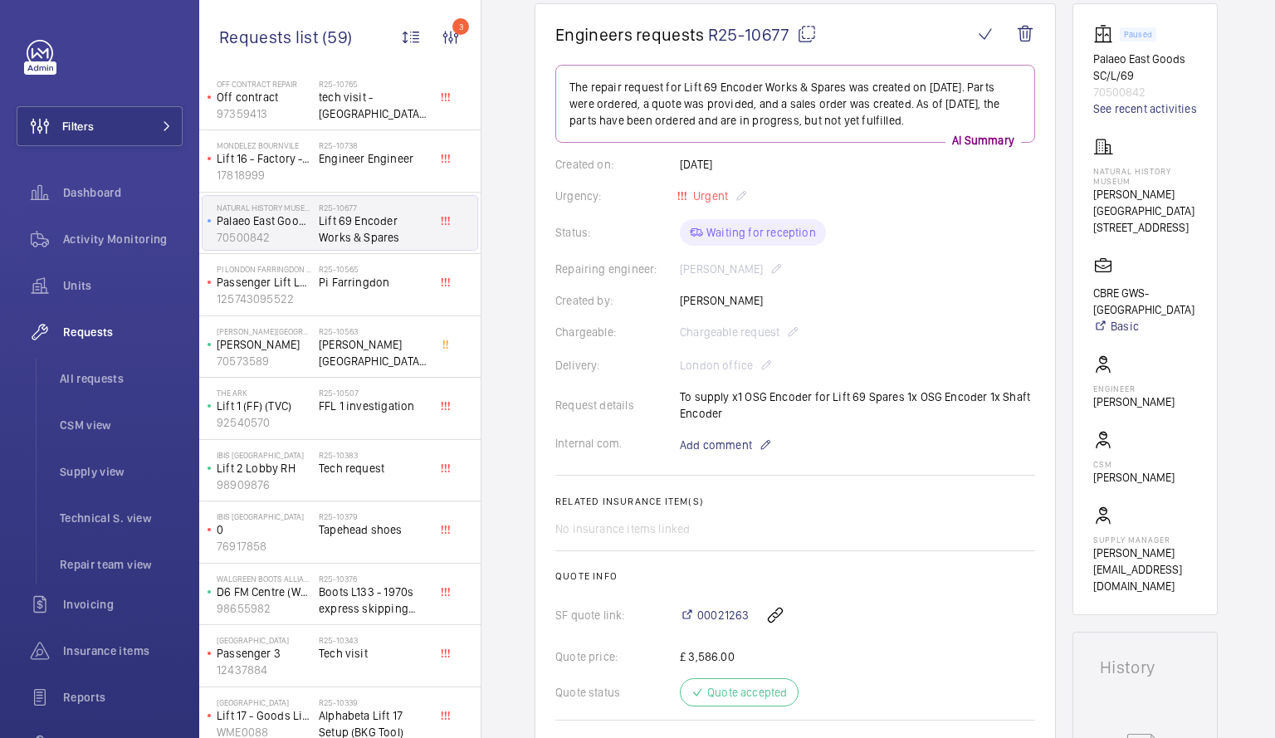
scroll to position [96, 0]
click at [329, 276] on span "Pi Farringdon" at bounding box center [374, 279] width 110 height 17
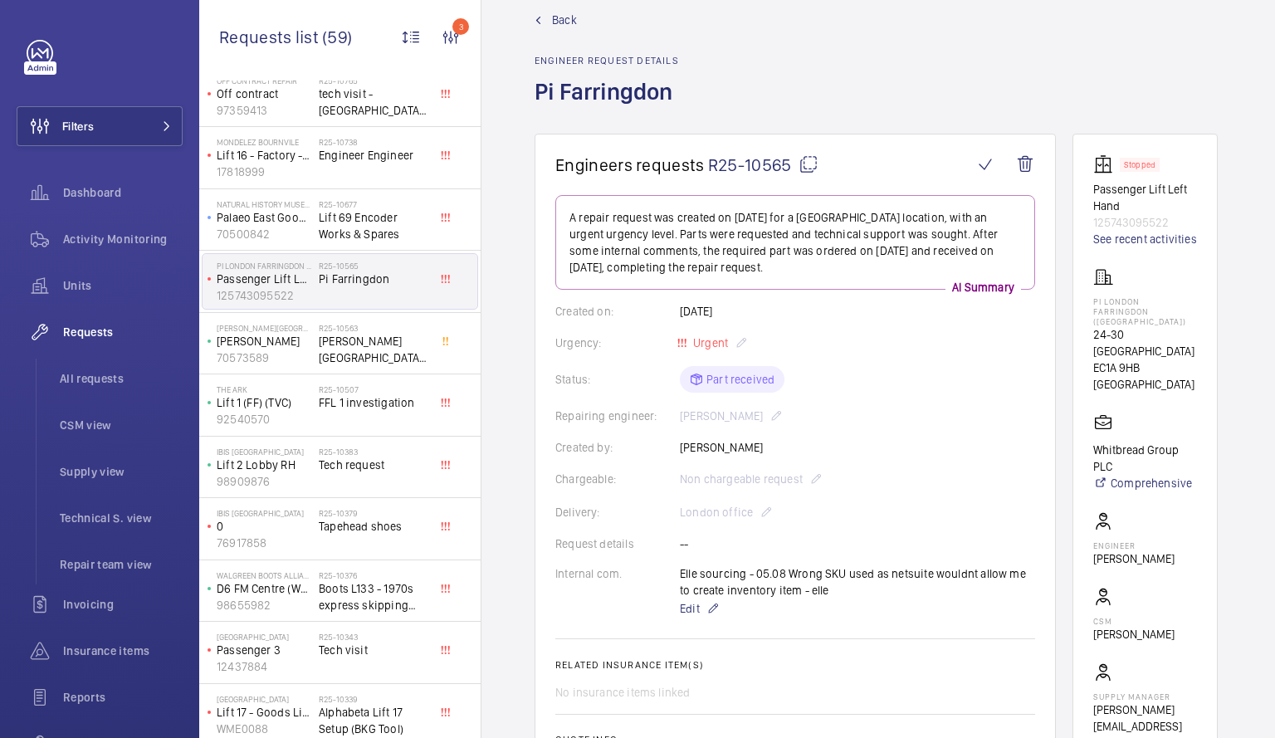
scroll to position [39, 0]
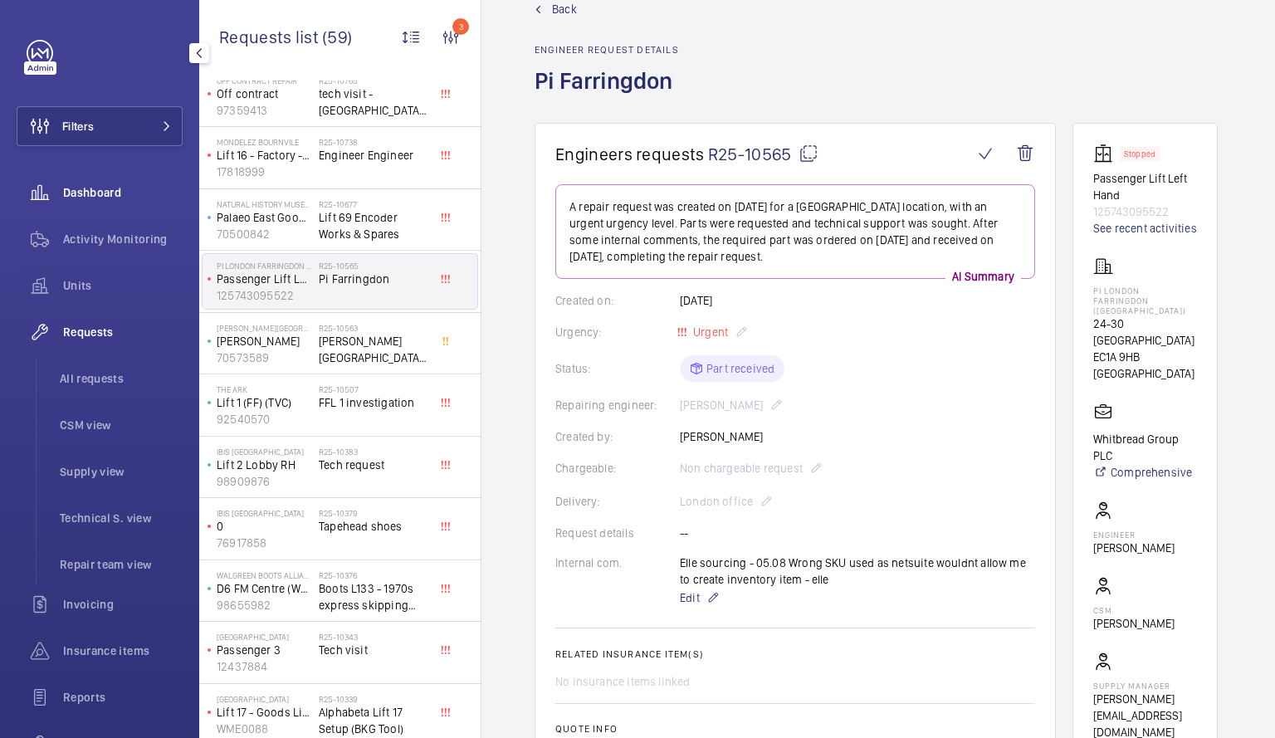
click at [110, 190] on span "Dashboard" at bounding box center [123, 192] width 120 height 17
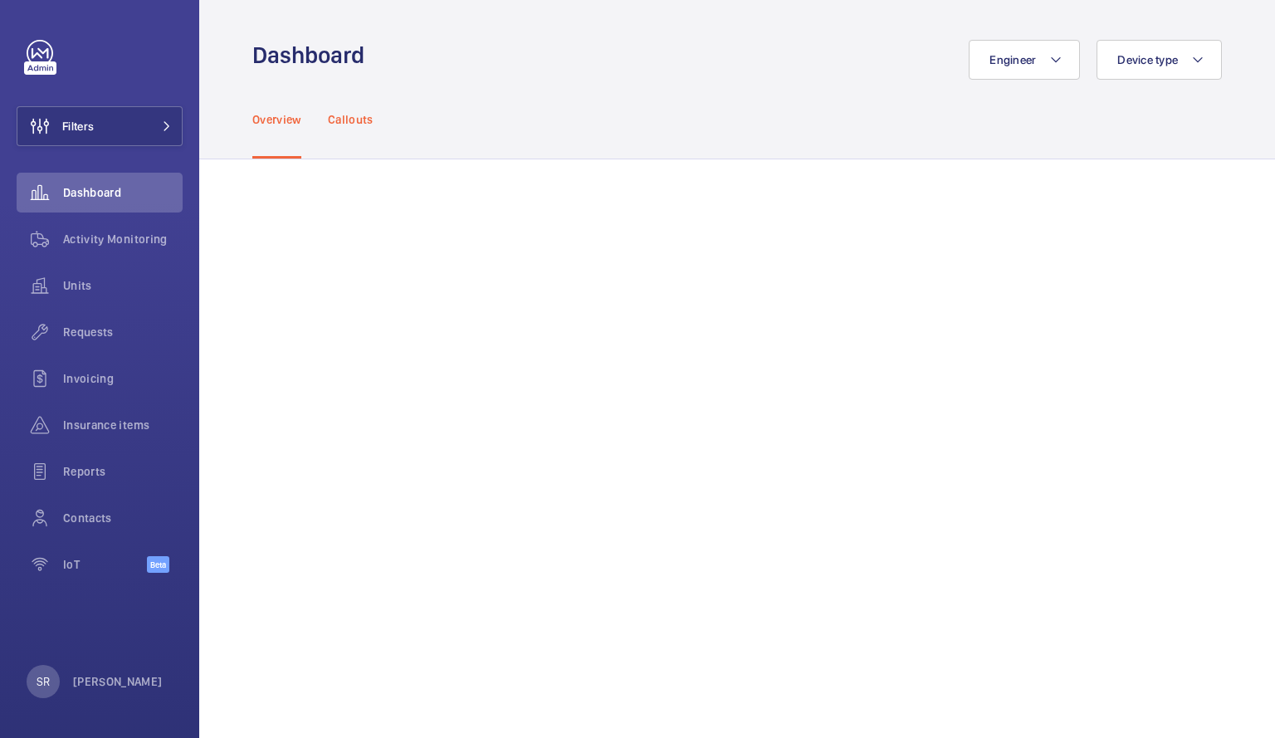
click at [358, 115] on p "Callouts" at bounding box center [351, 119] width 46 height 17
click at [286, 118] on p "Overview" at bounding box center [276, 119] width 49 height 17
click at [113, 281] on span "Units" at bounding box center [123, 285] width 120 height 17
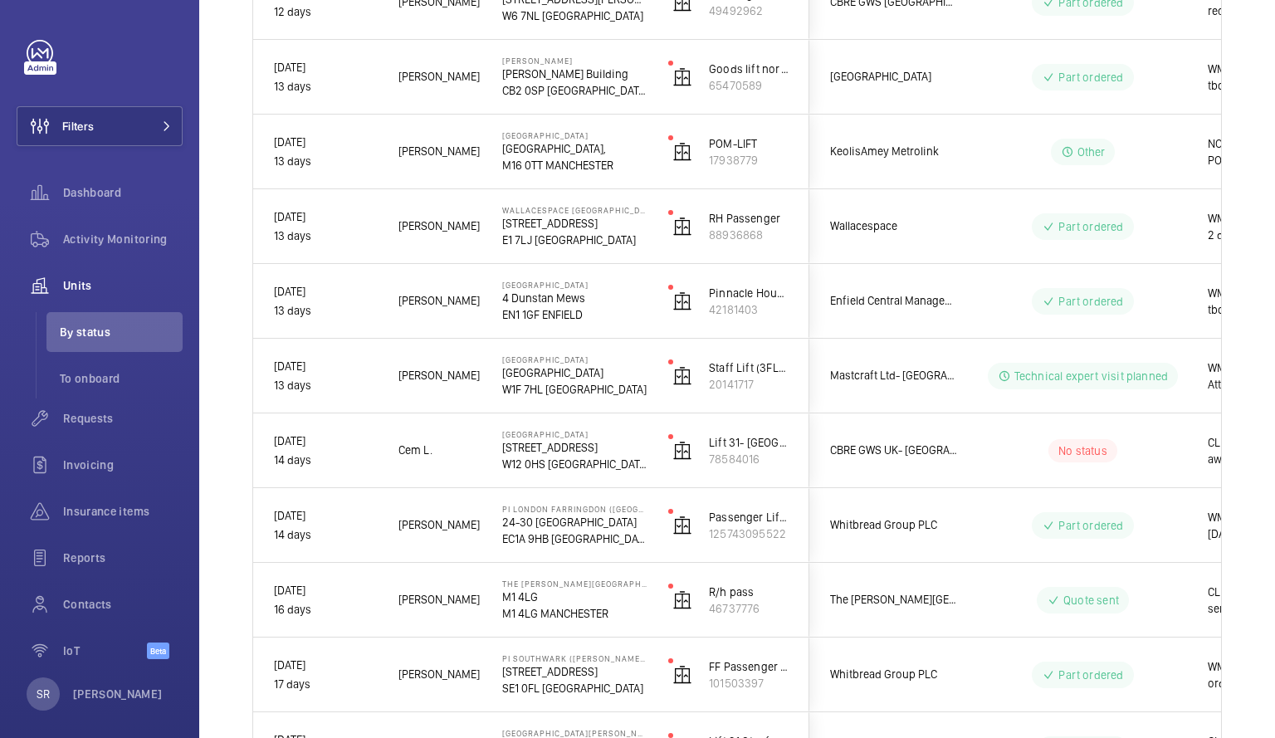
scroll to position [3230, 0]
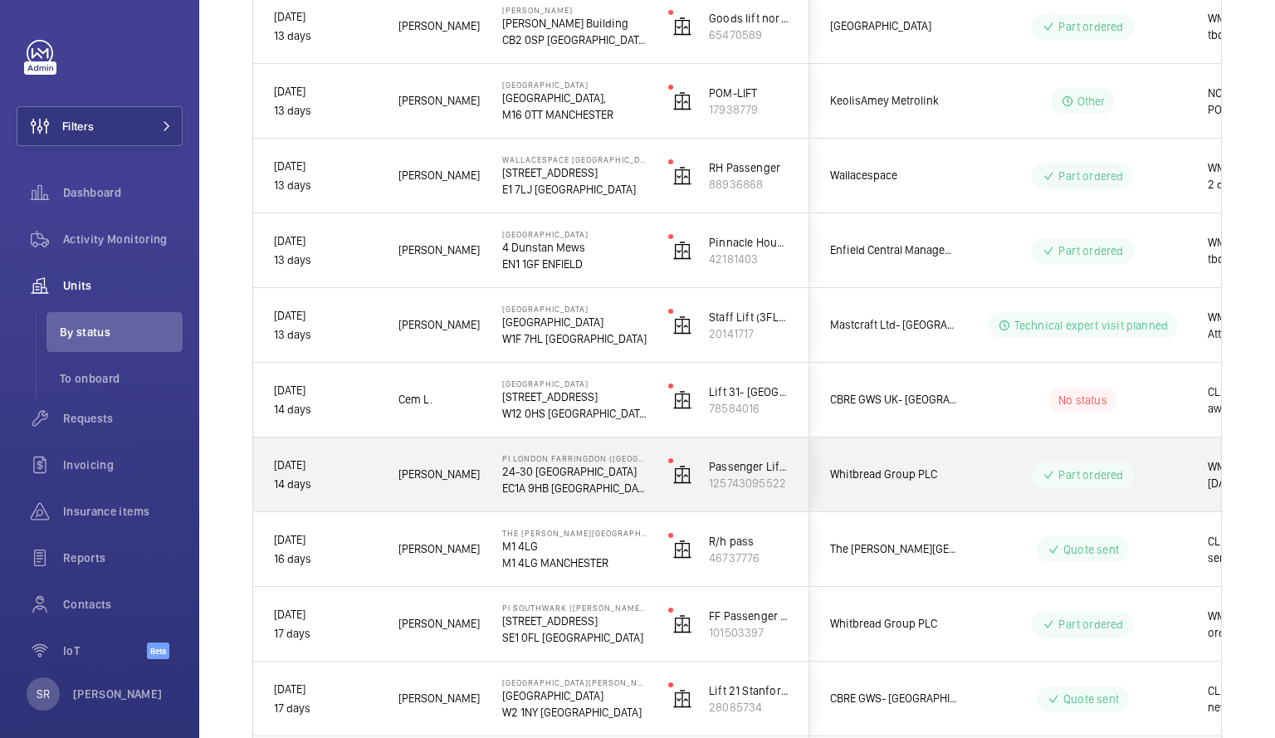
click at [574, 471] on p "24-30 [GEOGRAPHIC_DATA]" at bounding box center [574, 471] width 144 height 17
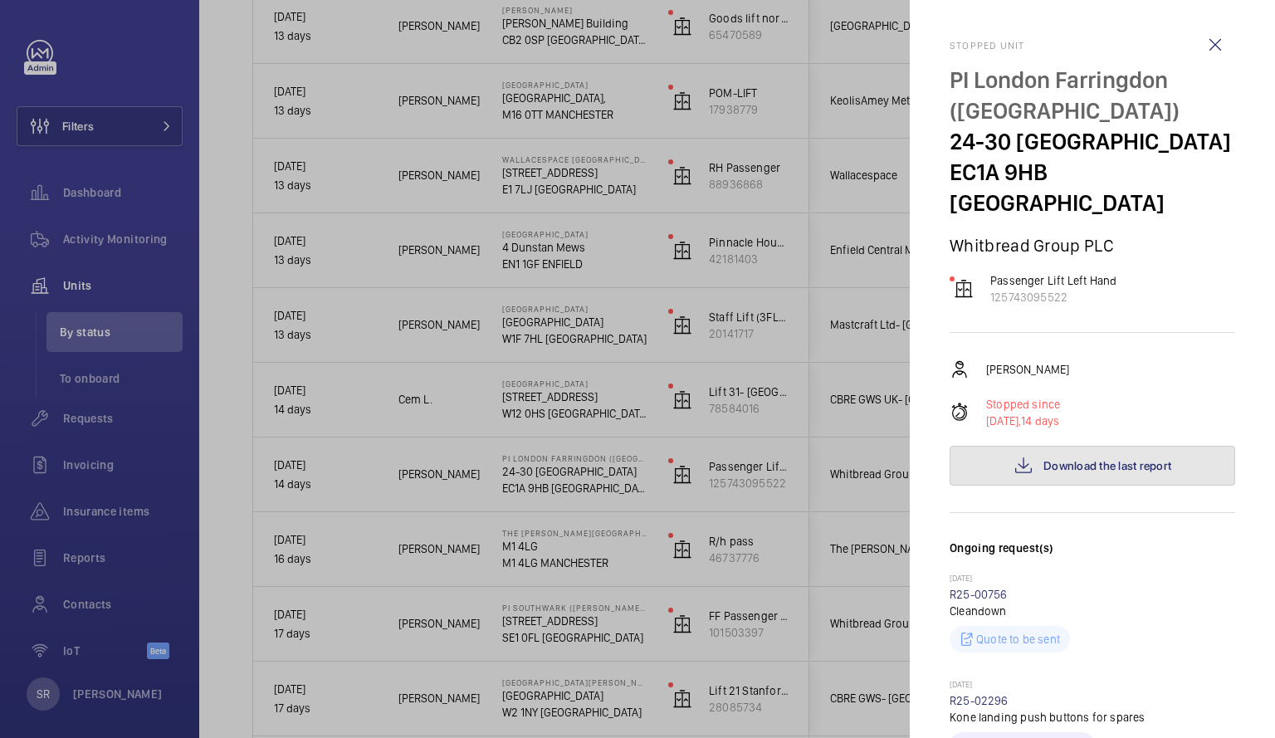
click at [1168, 467] on button "Download the last report" at bounding box center [1093, 466] width 286 height 40
